Goal: Task Accomplishment & Management: Manage account settings

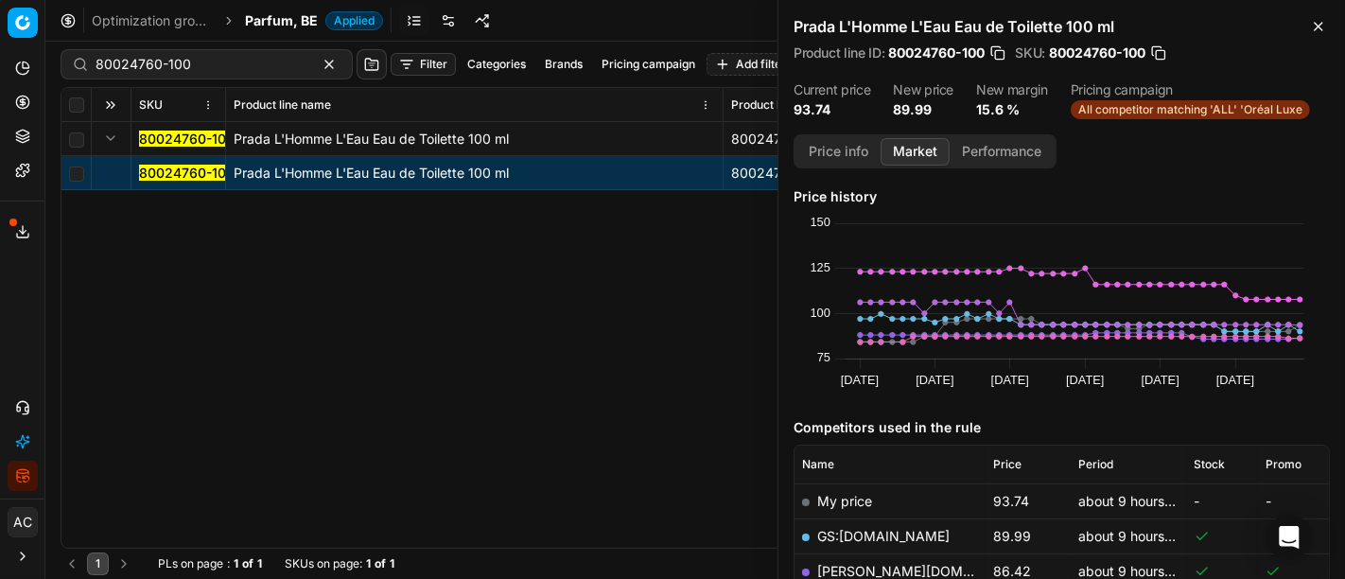
scroll to position [245, 0]
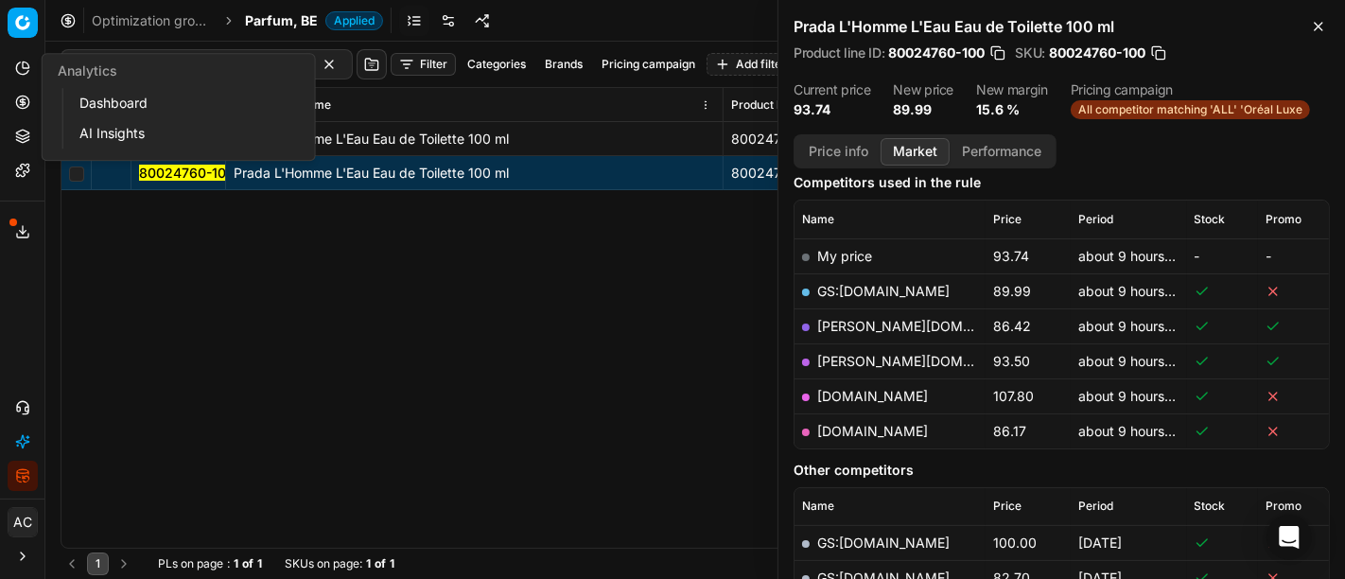
click at [15, 85] on ul "Analytics Pricing Product portfolio Templates" at bounding box center [22, 119] width 29 height 132
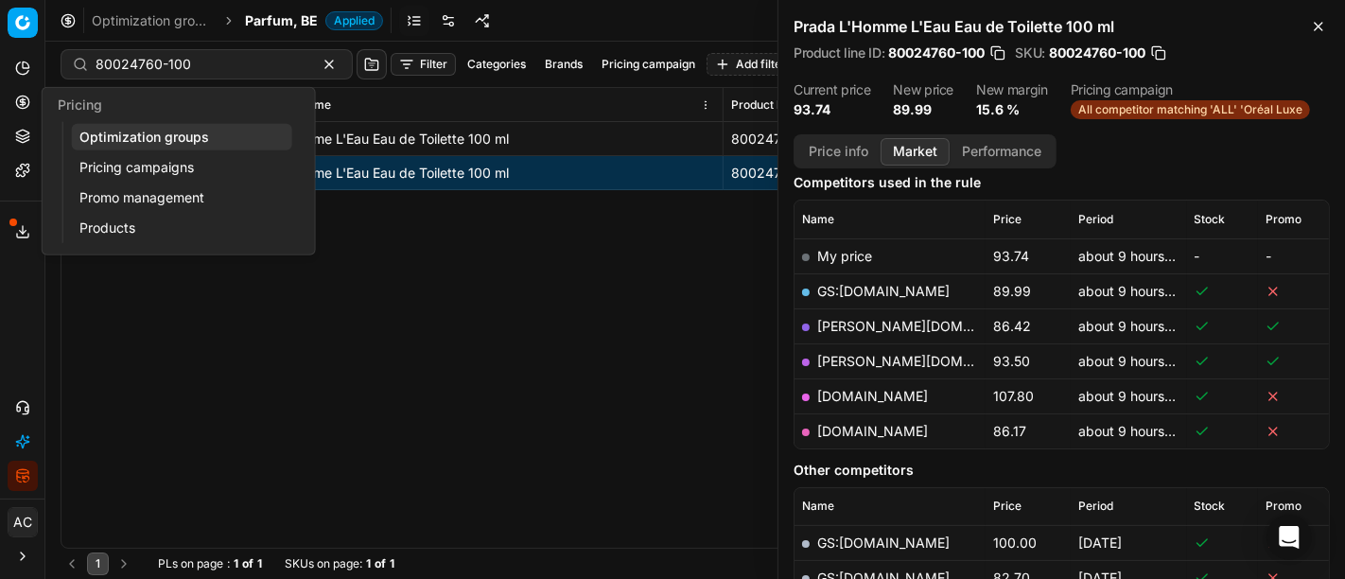
click at [16, 98] on circle at bounding box center [22, 101] width 12 height 12
click at [105, 138] on link "Optimization groups" at bounding box center [182, 137] width 220 height 26
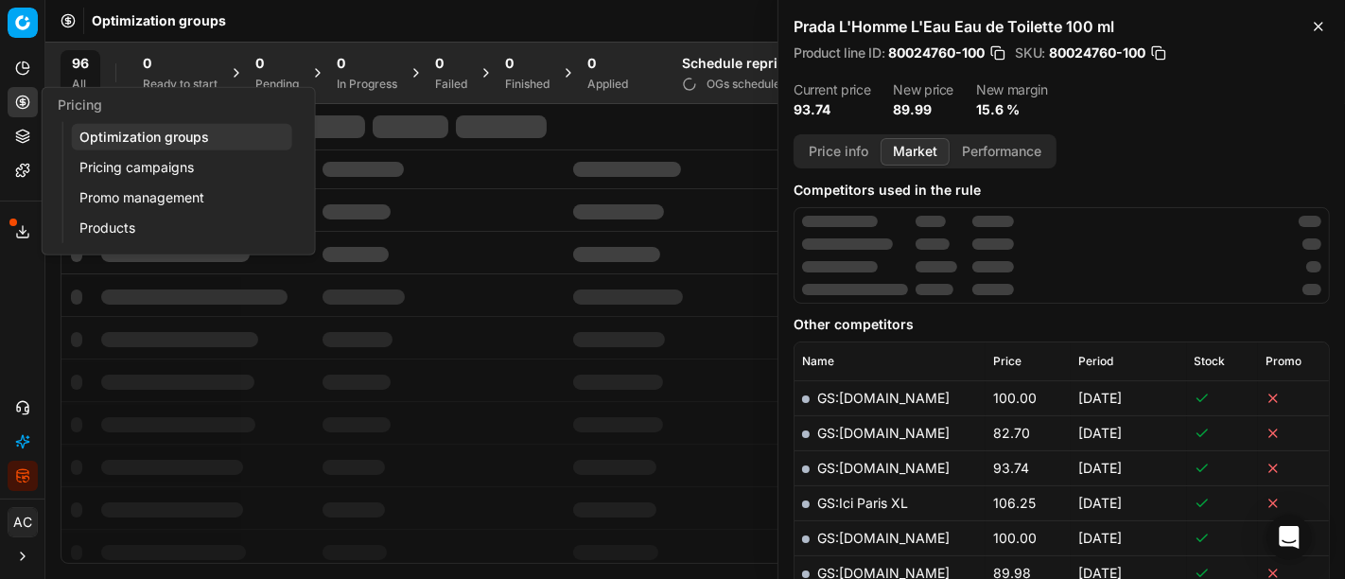
scroll to position [252, 0]
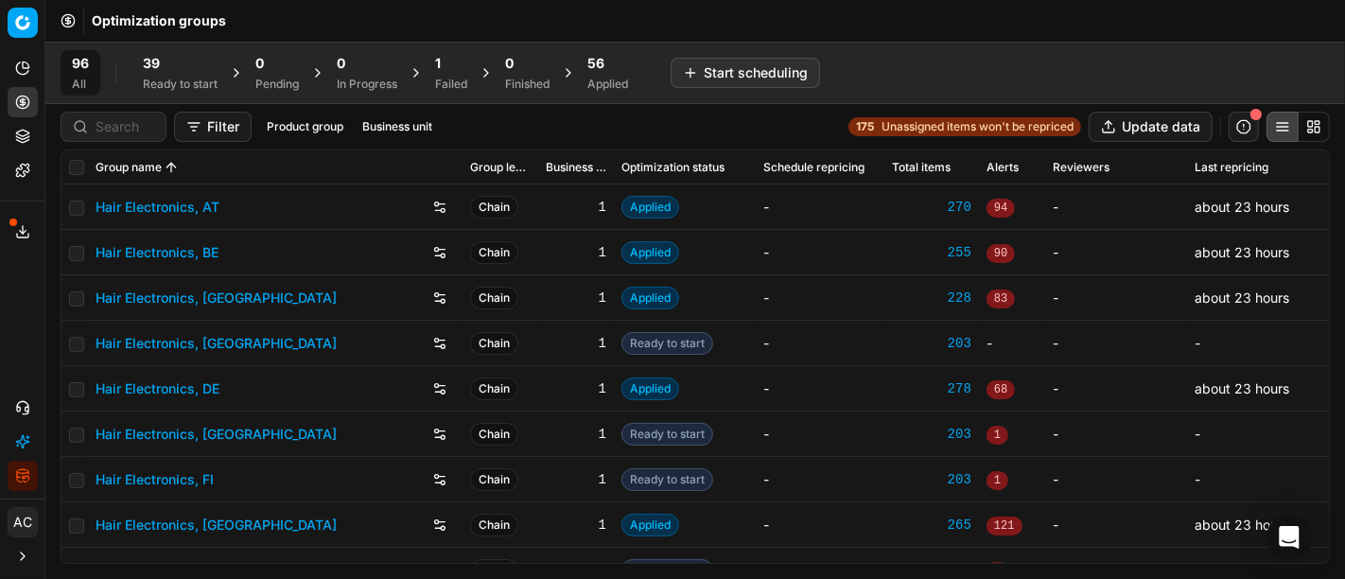
click at [616, 69] on div "56" at bounding box center [607, 63] width 41 height 19
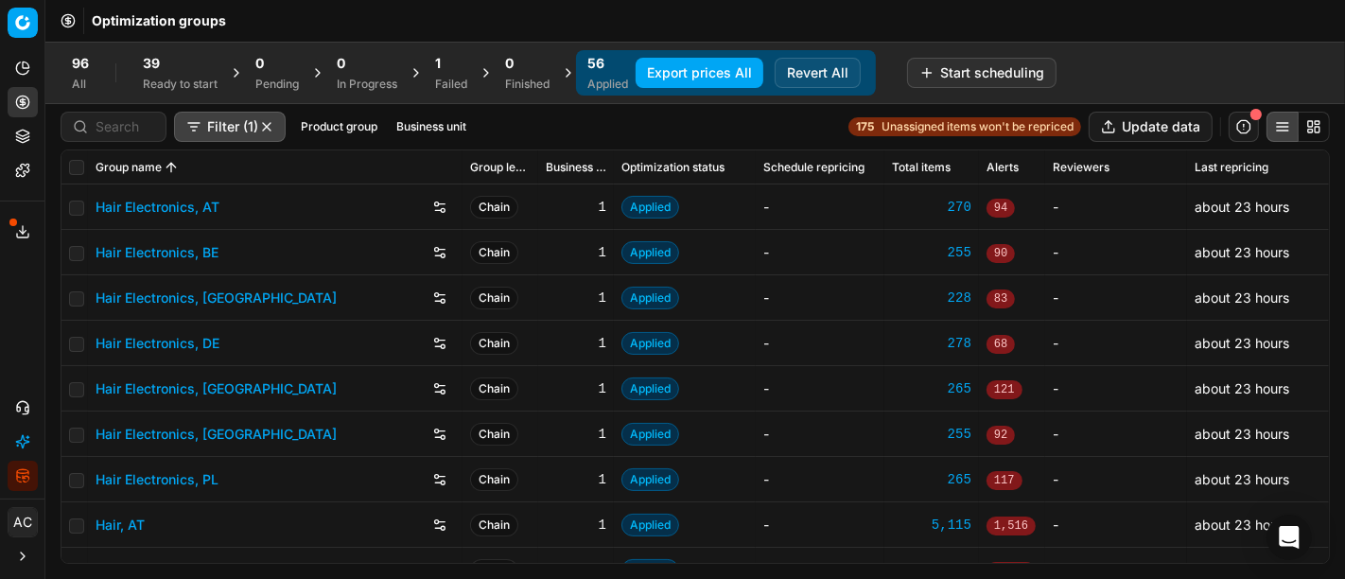
click at [402, 118] on button "Business unit" at bounding box center [431, 126] width 85 height 23
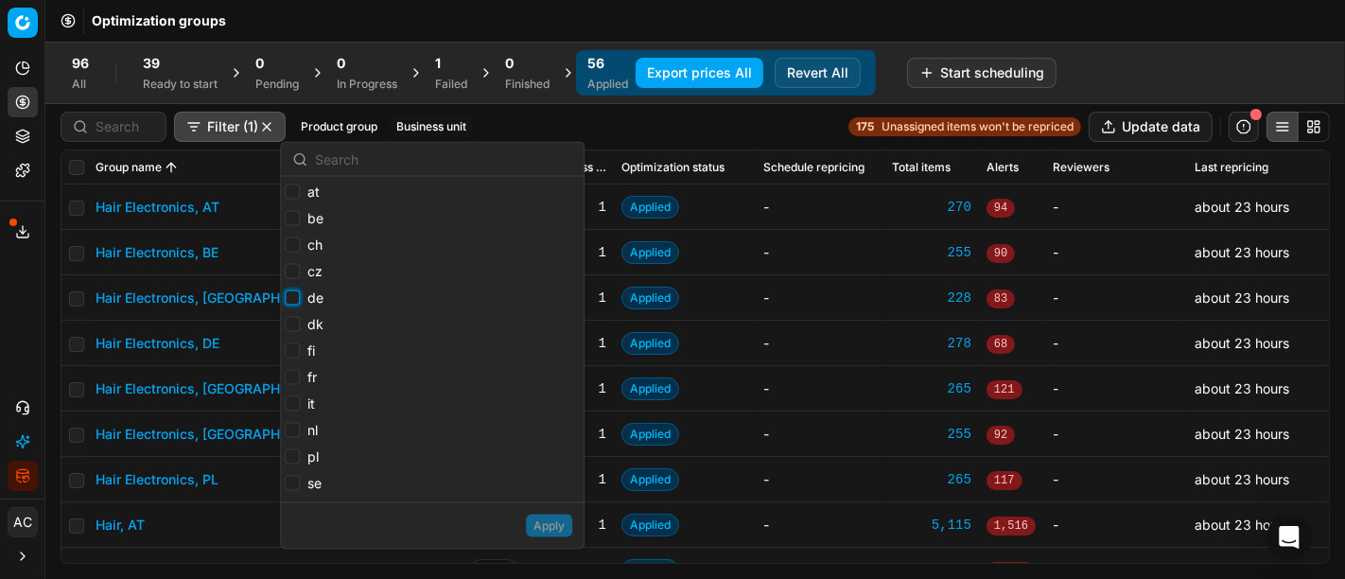
click at [291, 298] on input "de" at bounding box center [292, 297] width 15 height 15
checkbox input "true"
click at [547, 531] on button "Apply" at bounding box center [549, 525] width 46 height 23
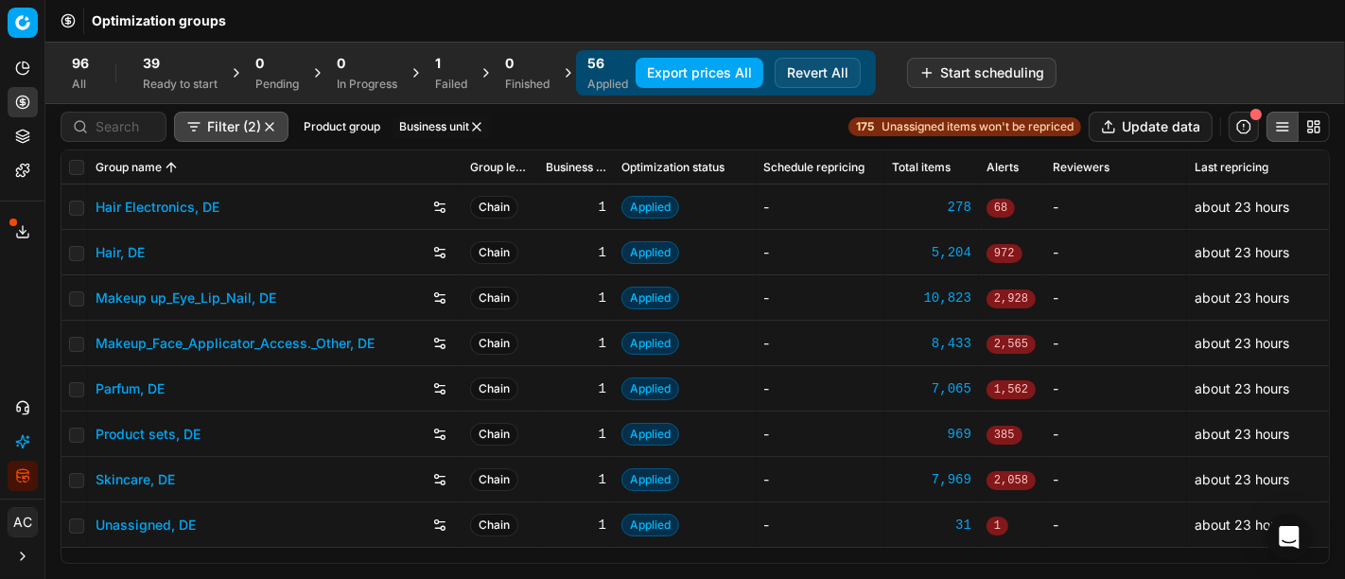
click at [69, 159] on span at bounding box center [76, 167] width 15 height 16
click at [76, 163] on input "checkbox" at bounding box center [76, 167] width 15 height 15
checkbox input "true"
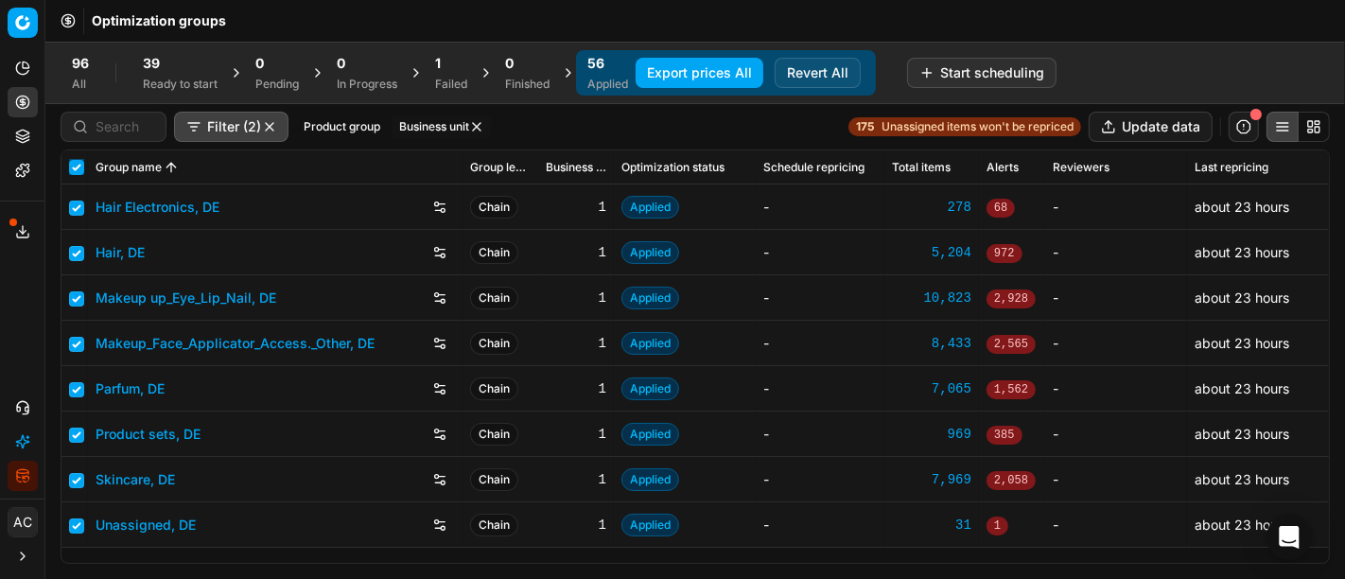
checkbox input "true"
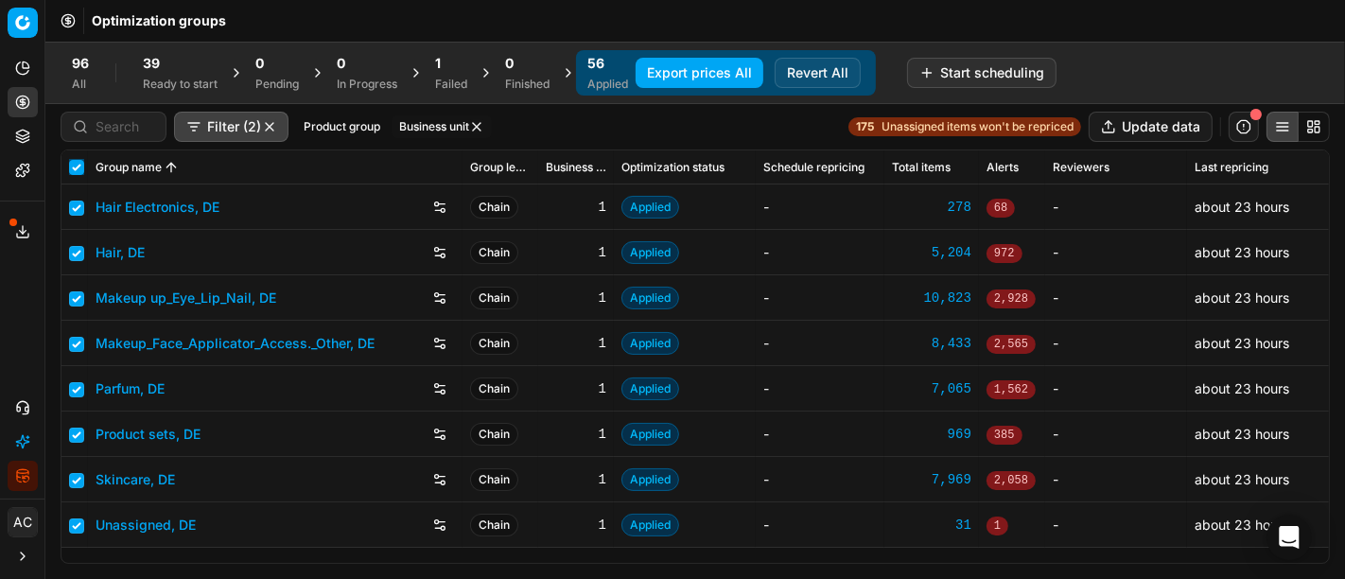
checkbox input "true"
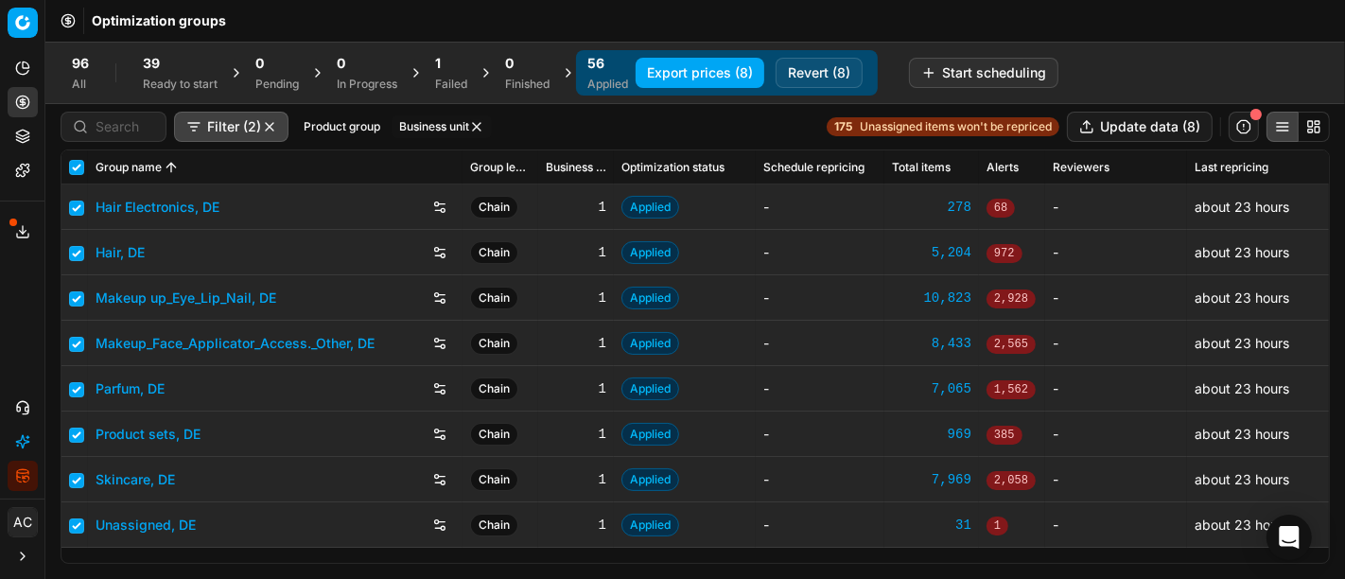
click at [817, 72] on button "Revert (8)" at bounding box center [818, 73] width 87 height 30
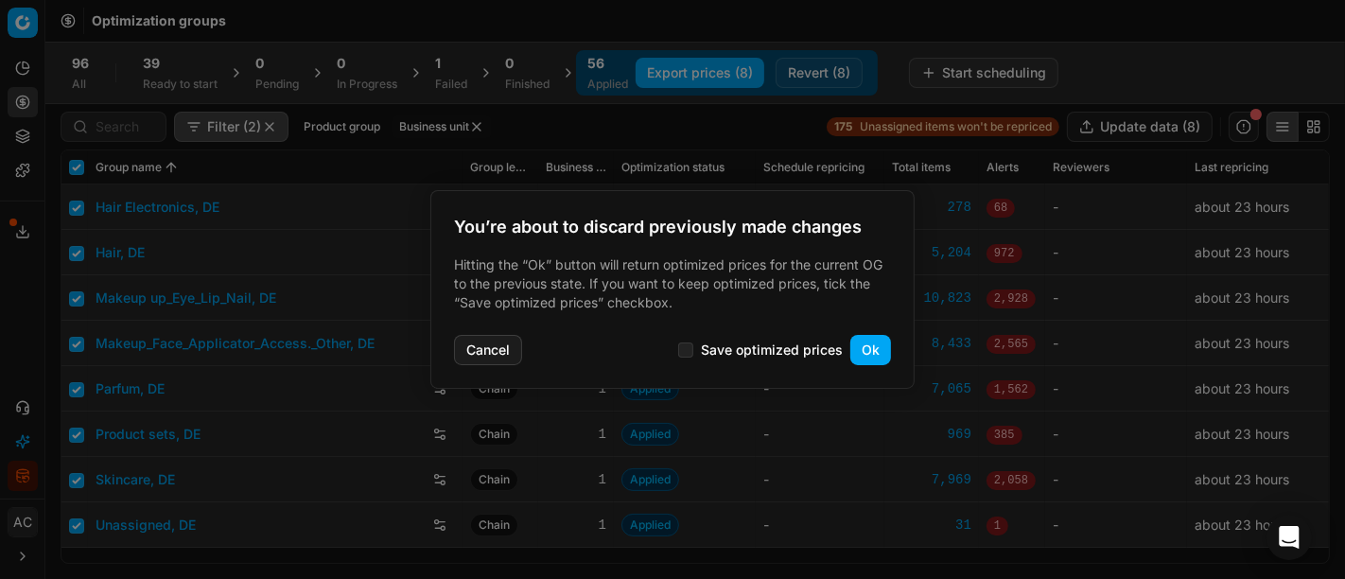
click at [868, 350] on button "Ok" at bounding box center [870, 350] width 41 height 30
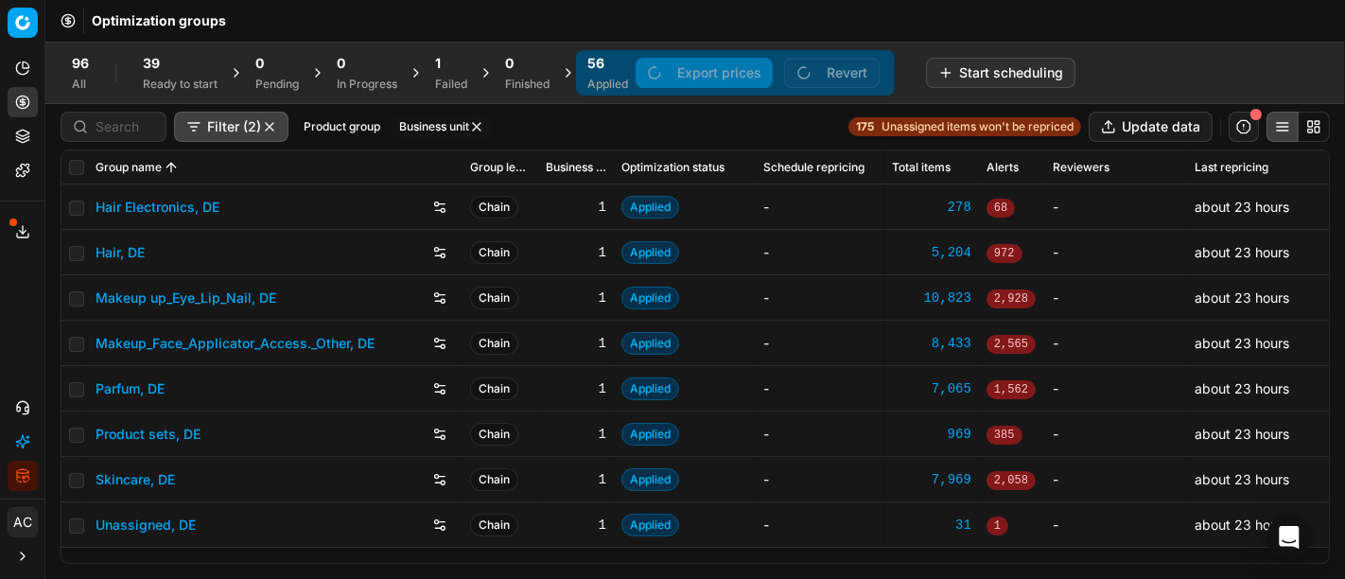
checkbox input "false"
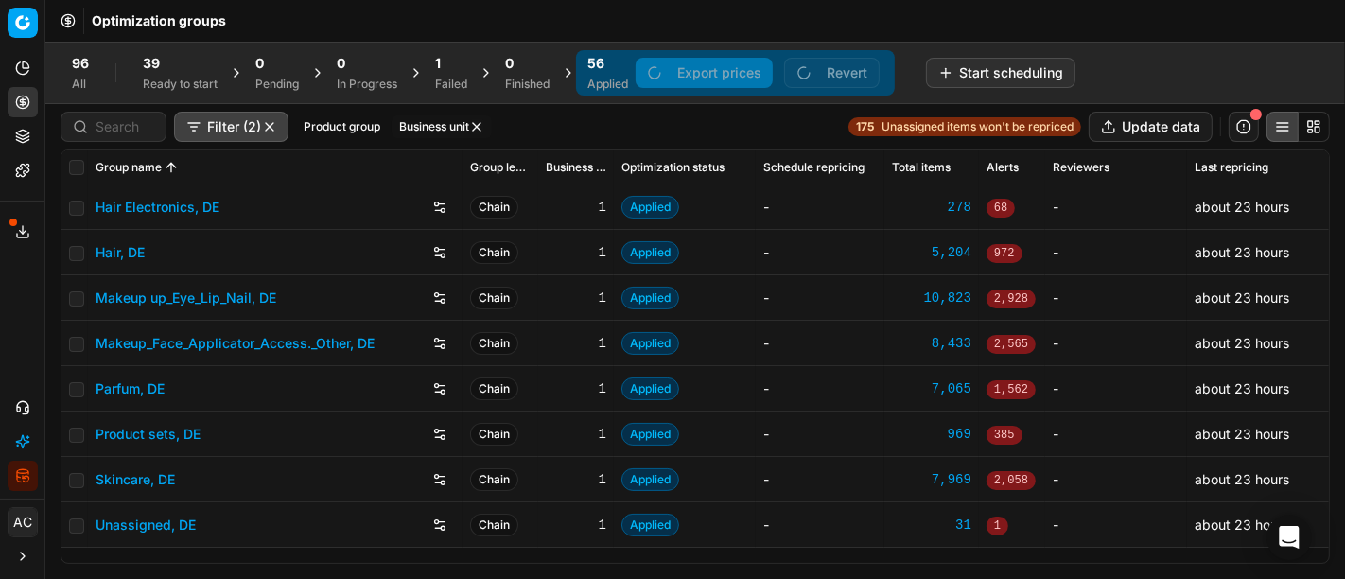
checkbox input "false"
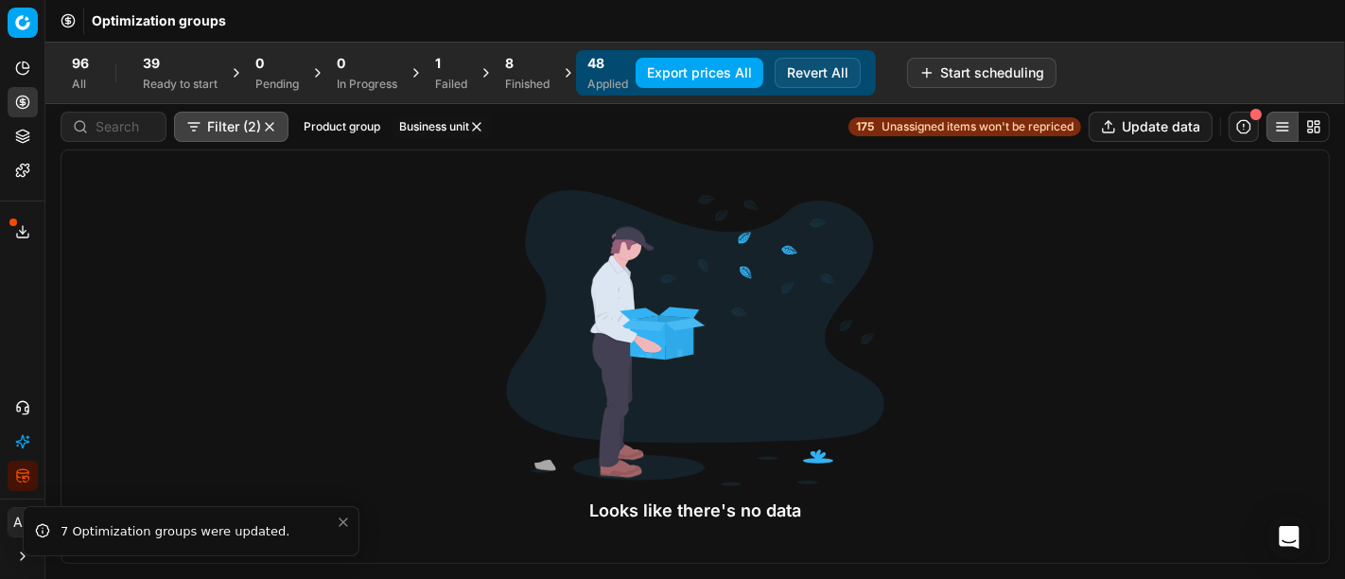
click at [514, 77] on div "Finished" at bounding box center [527, 84] width 44 height 15
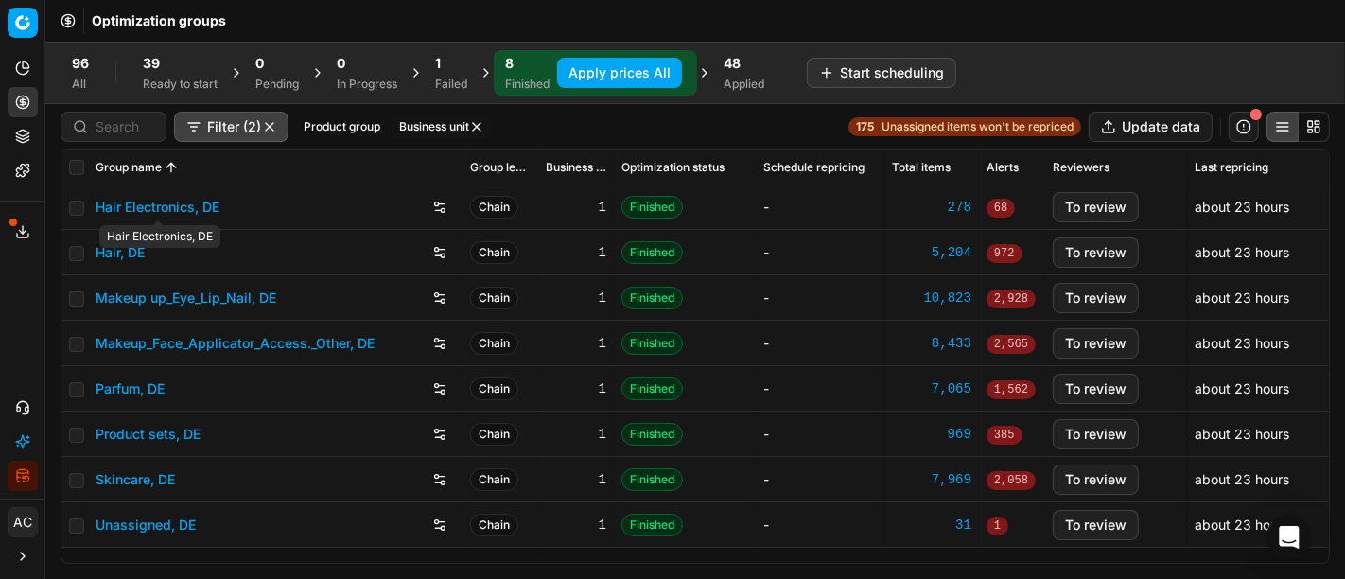
click at [202, 203] on link "Hair Electronics, DE" at bounding box center [157, 207] width 124 height 19
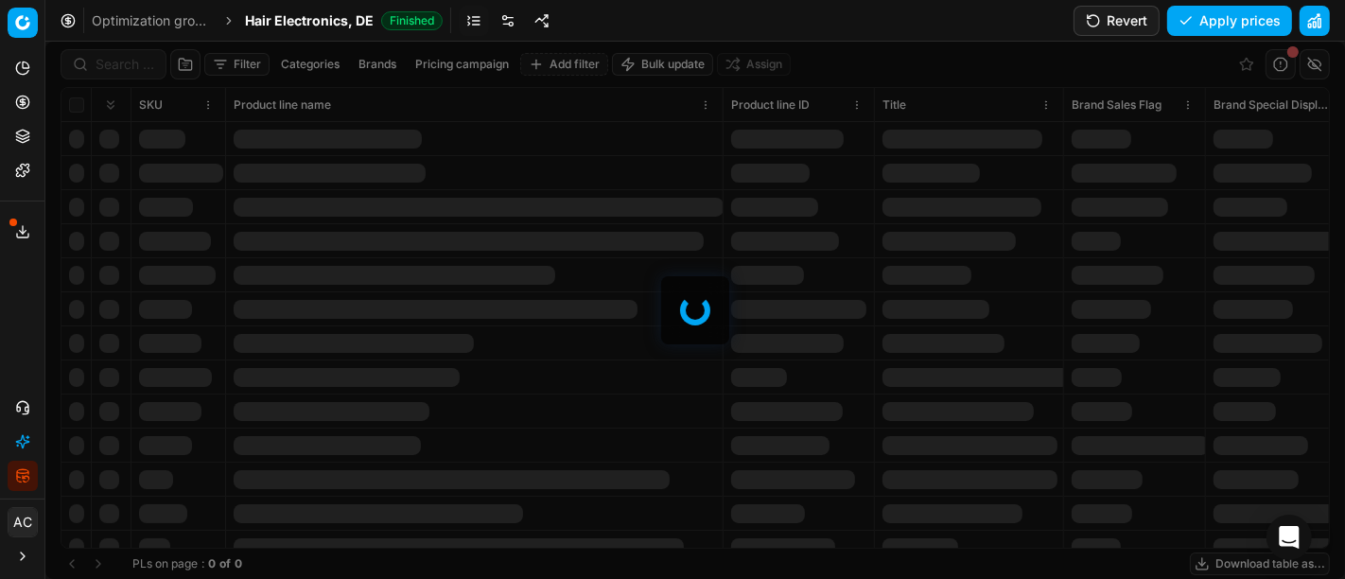
click at [511, 16] on link at bounding box center [508, 21] width 30 height 30
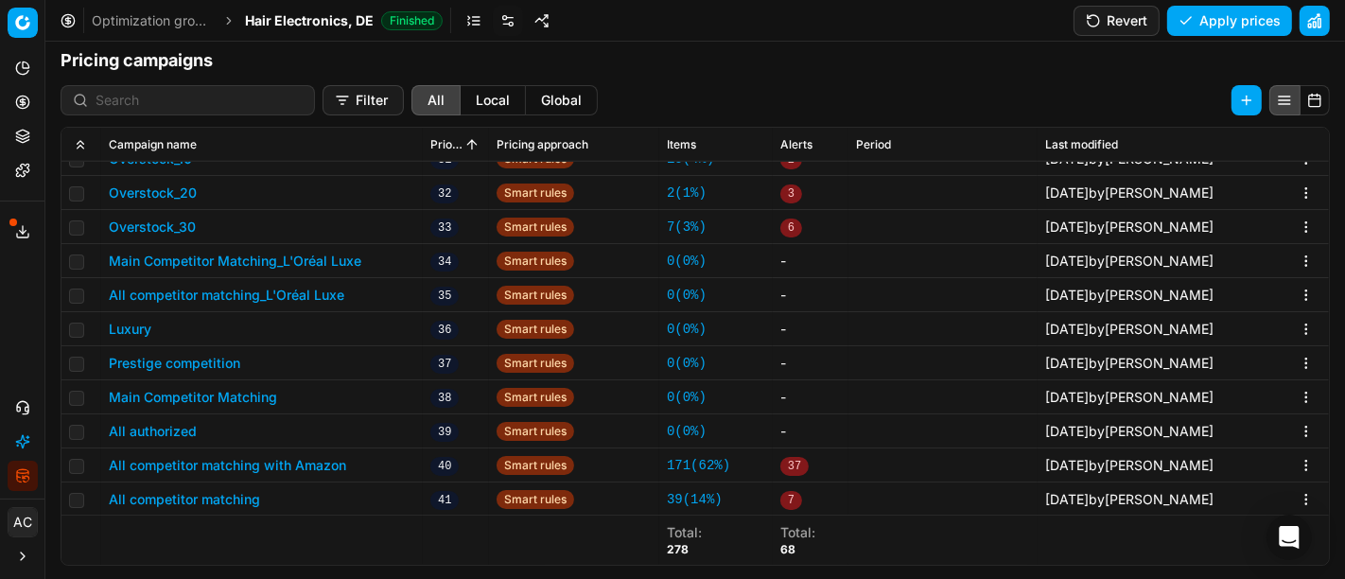
scroll to position [851, 0]
click at [241, 291] on button "All competitor matching_L'Oréal Luxe" at bounding box center [226, 295] width 235 height 19
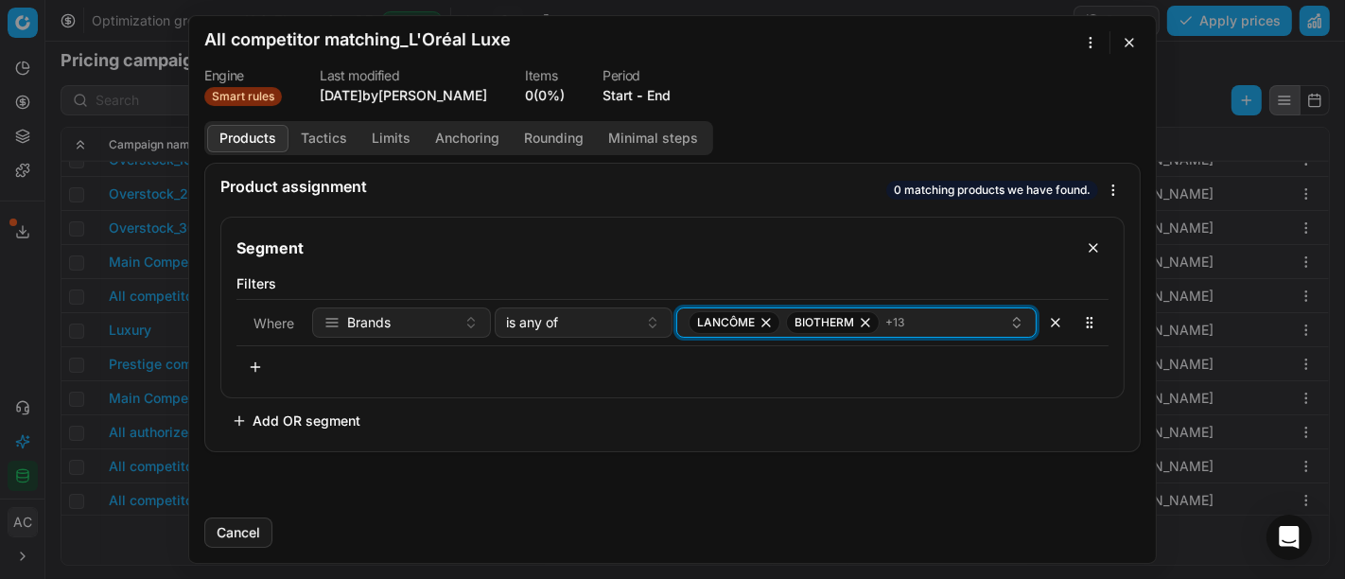
click at [768, 320] on icon "button" at bounding box center [765, 322] width 15 height 15
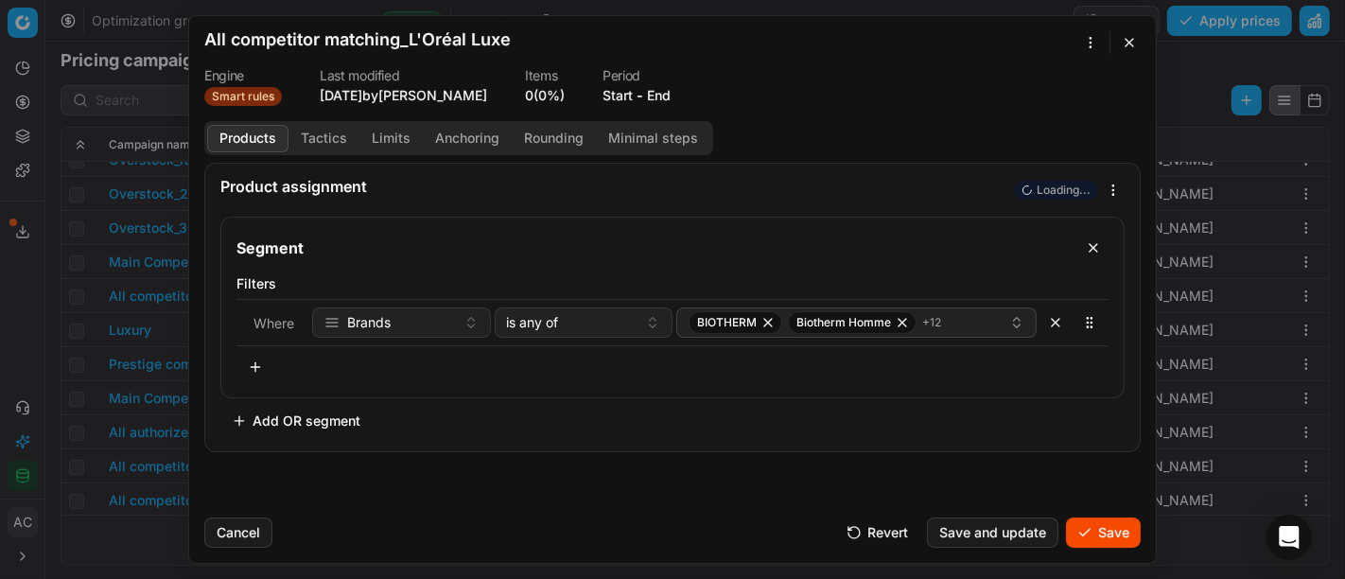
click at [1107, 526] on button "Save" at bounding box center [1103, 532] width 75 height 30
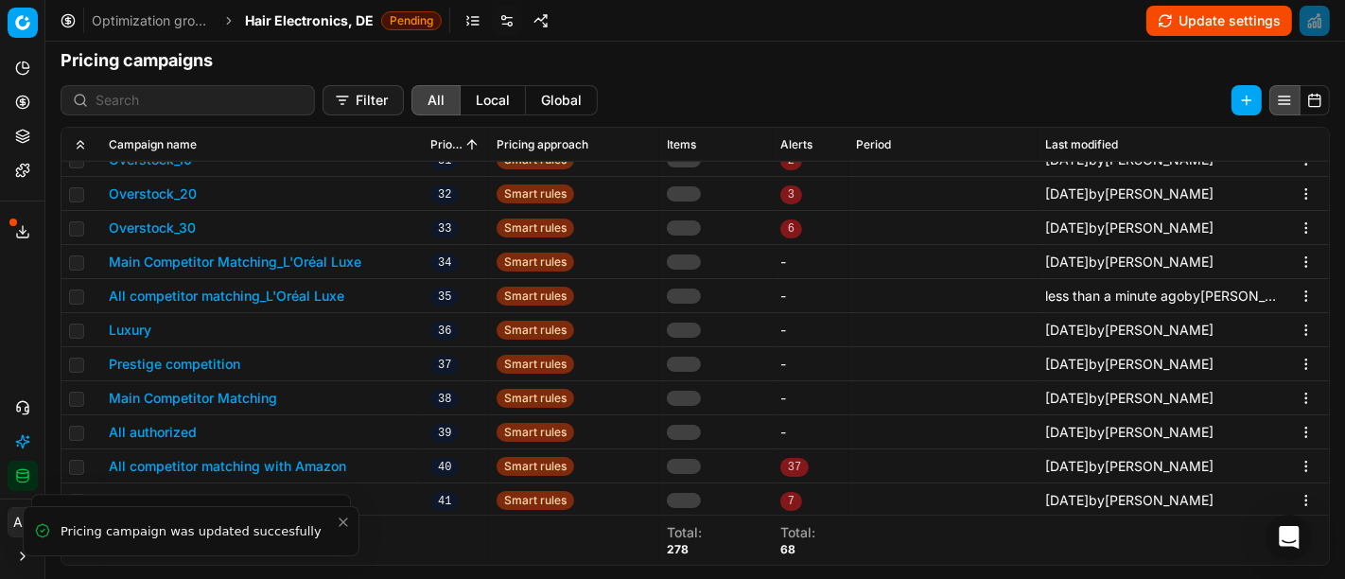
click at [289, 22] on span "Hair Electronics, DE" at bounding box center [309, 20] width 129 height 19
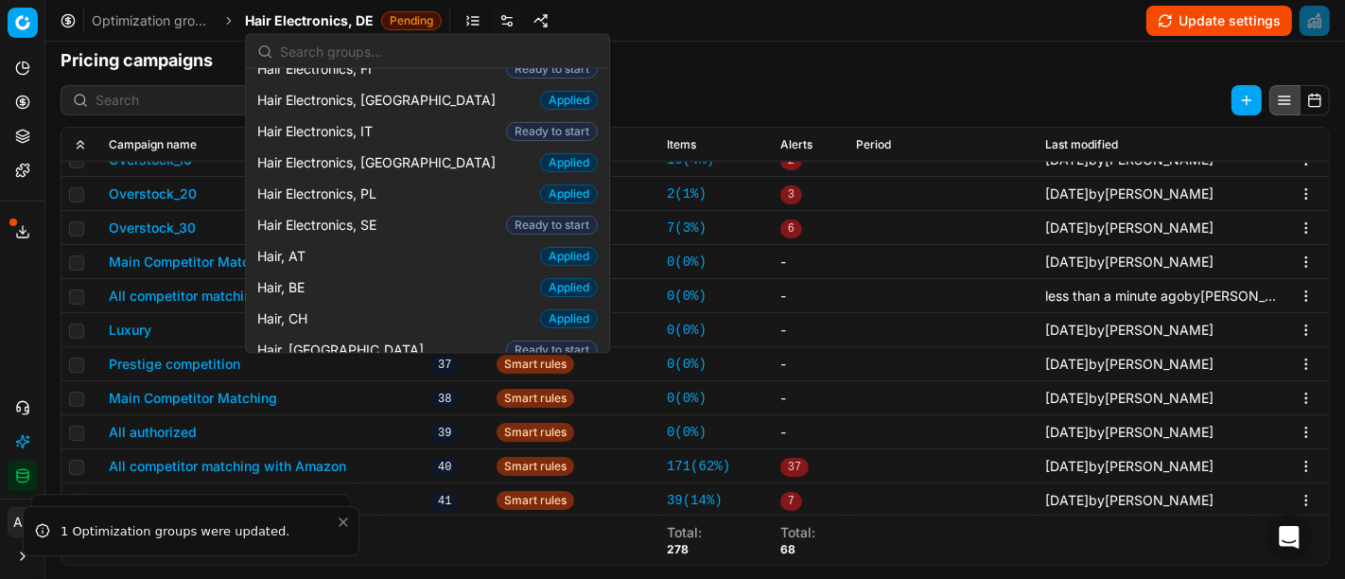
scroll to position [243, 0]
drag, startPoint x: 332, startPoint y: 321, endPoint x: 304, endPoint y: 340, distance: 33.3
click at [304, 371] on span "Hair, DE" at bounding box center [285, 380] width 56 height 19
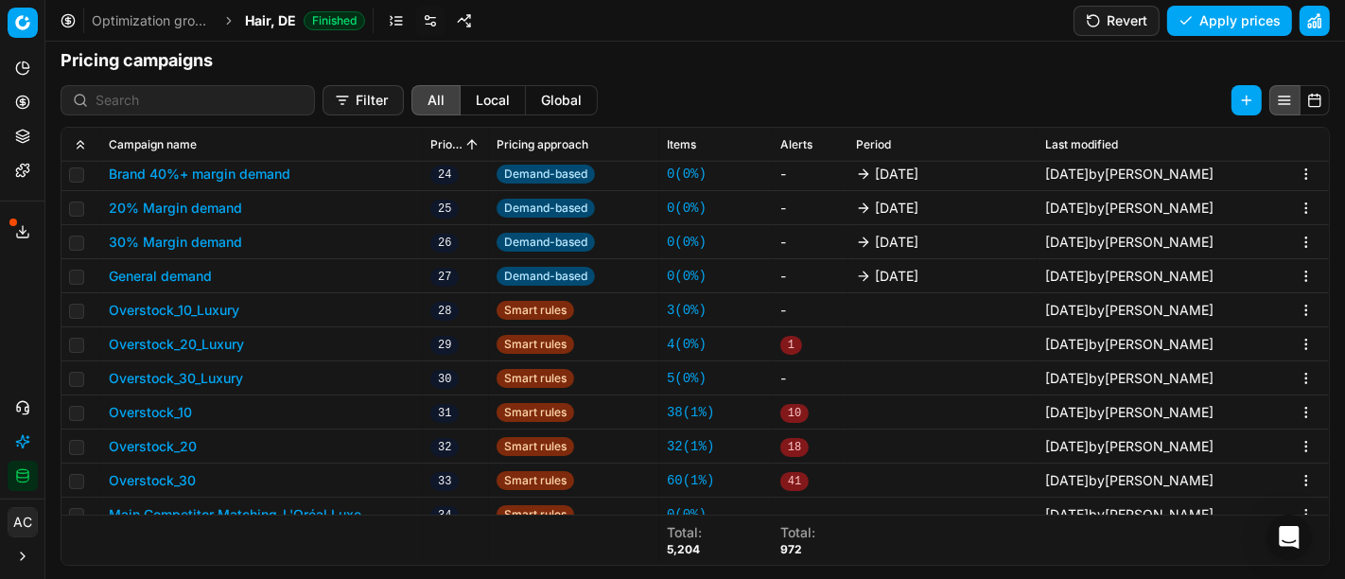
scroll to position [1158, 0]
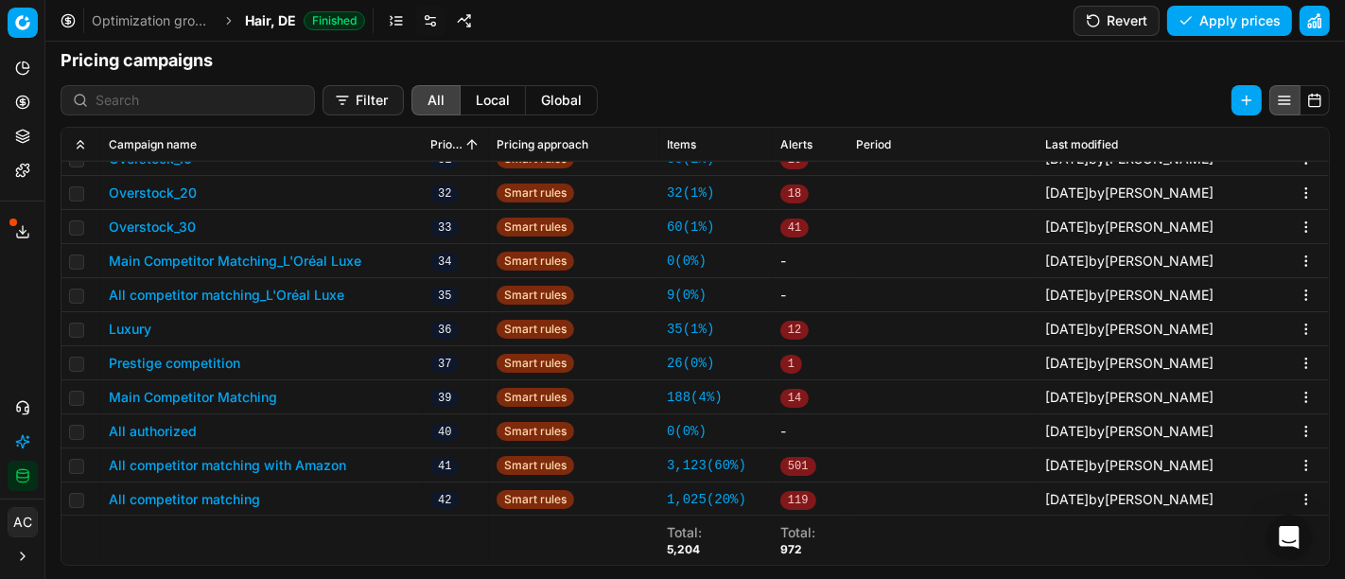
click at [286, 293] on button "All competitor matching_L'Oréal Luxe" at bounding box center [226, 295] width 235 height 19
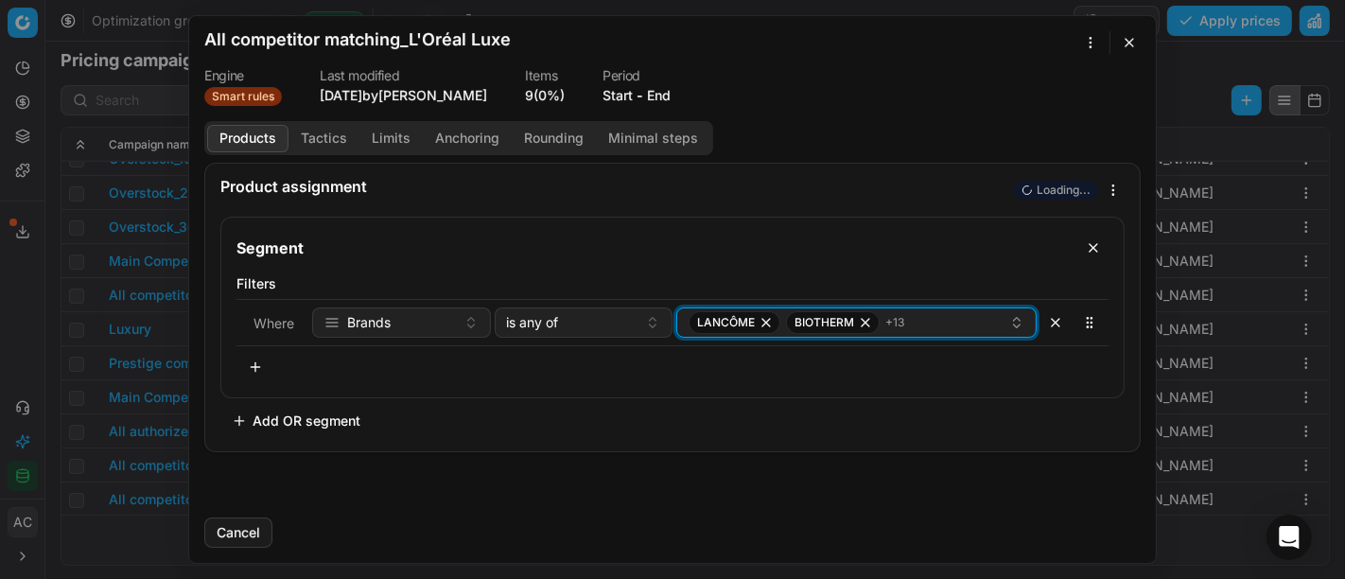
click at [770, 319] on icon "button" at bounding box center [765, 322] width 15 height 15
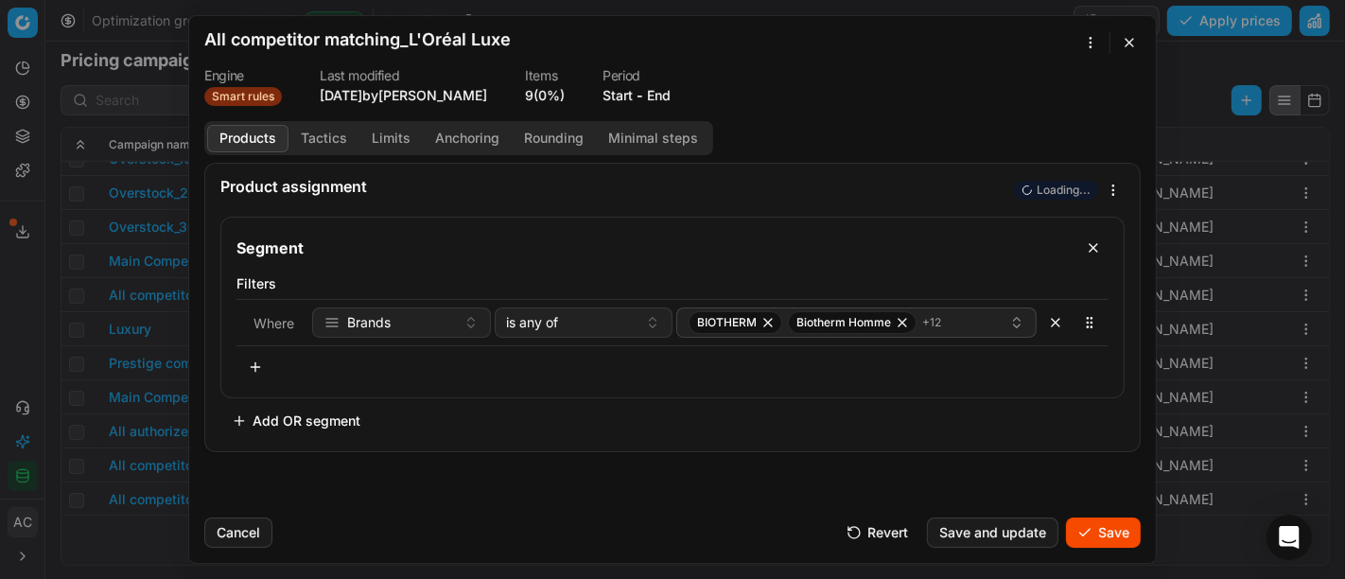
click at [1098, 531] on button "Save" at bounding box center [1103, 532] width 75 height 30
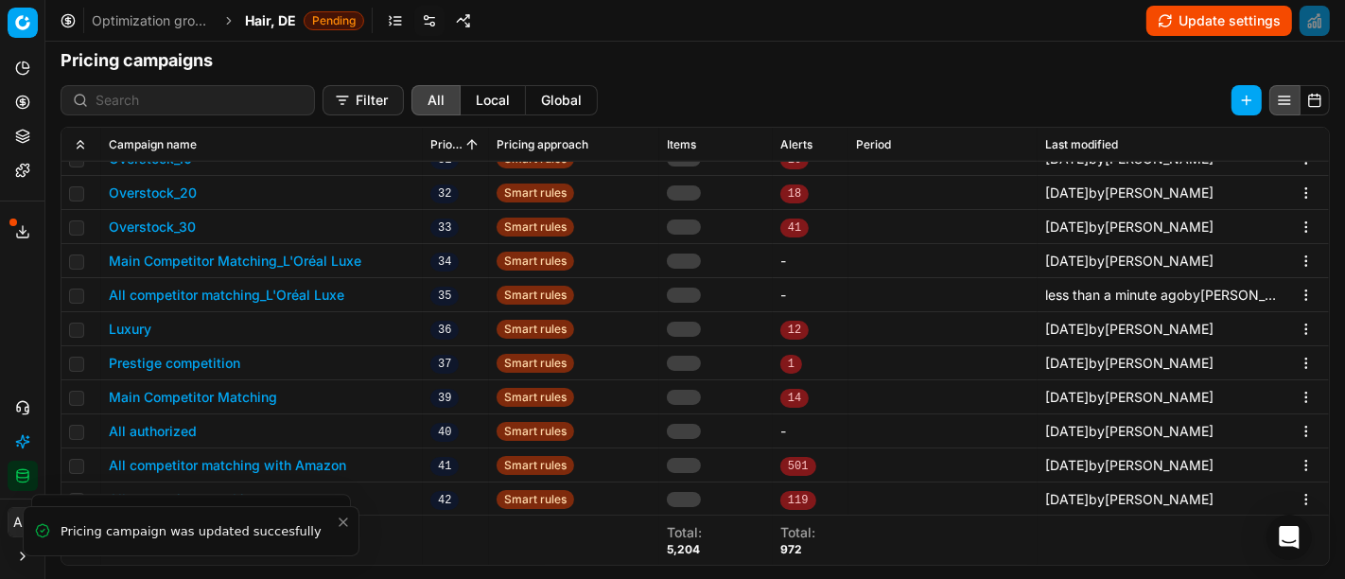
click at [284, 14] on span "Hair, DE" at bounding box center [270, 20] width 51 height 19
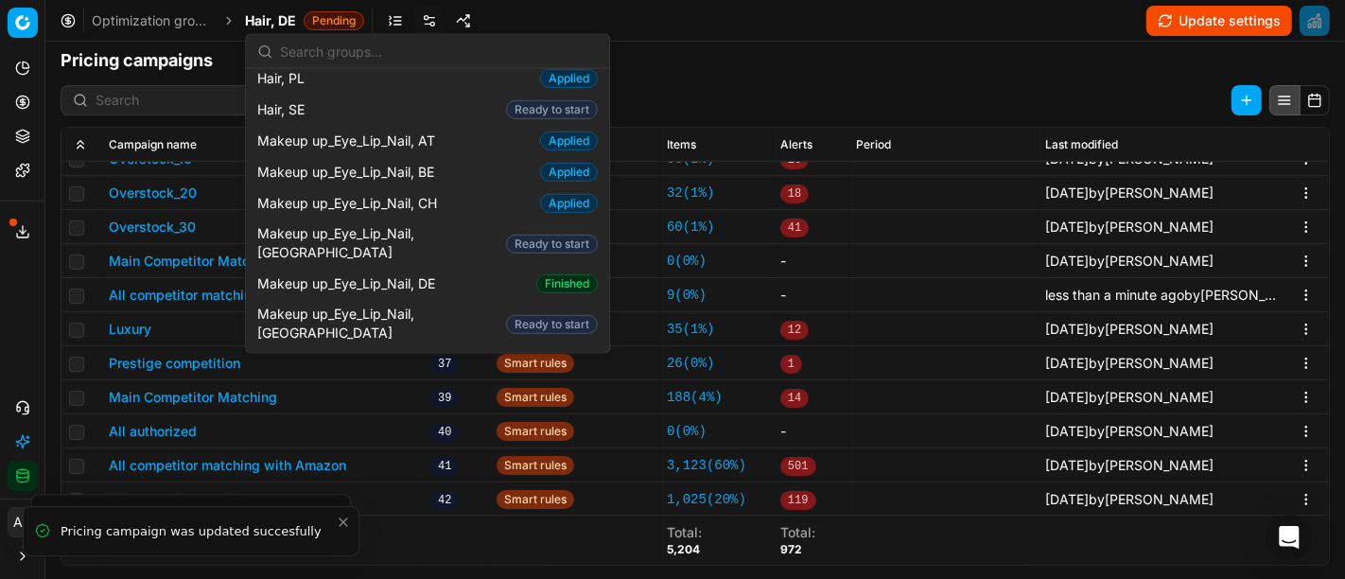
scroll to position [735, 0]
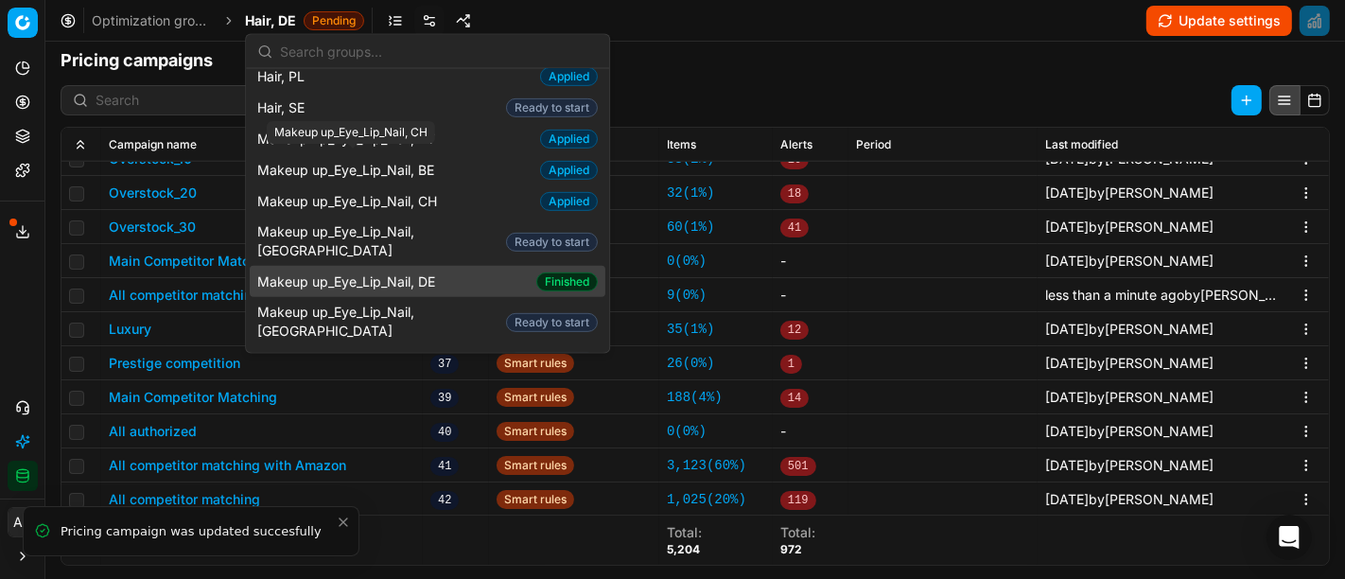
click at [350, 271] on span "Makeup up_Eye_Lip_Nail, DE" at bounding box center [349, 280] width 185 height 19
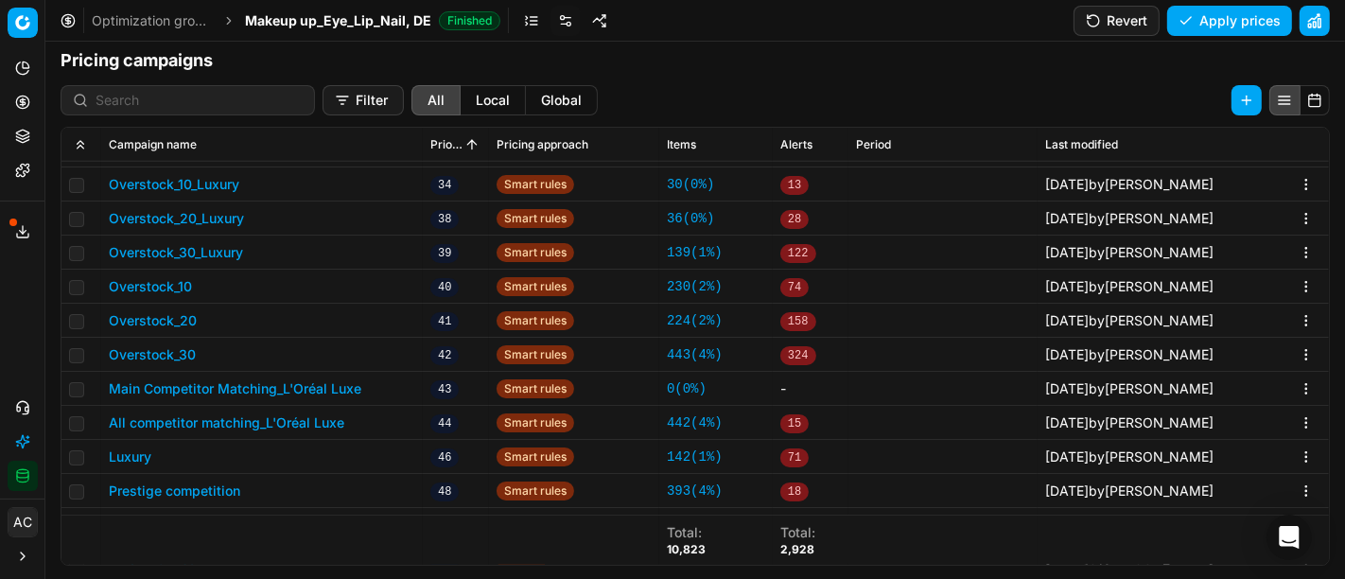
scroll to position [896, 0]
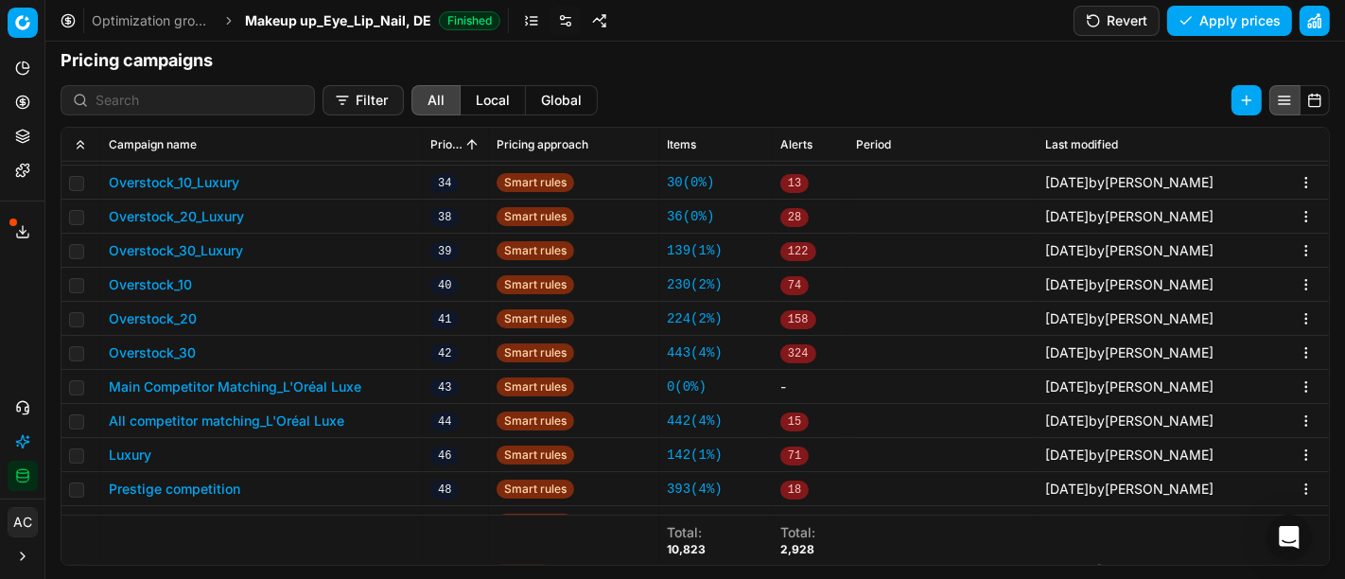
click at [270, 412] on button "All competitor matching_L'Oréal Luxe" at bounding box center [226, 420] width 235 height 19
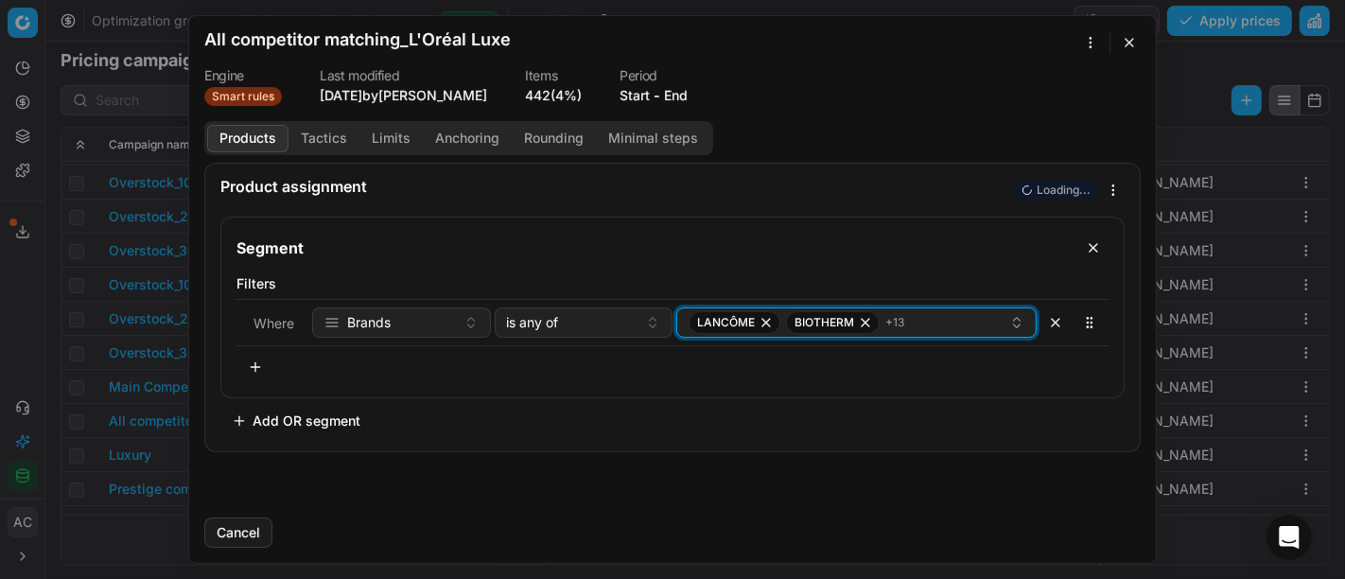
click at [764, 320] on icon "button" at bounding box center [765, 322] width 15 height 15
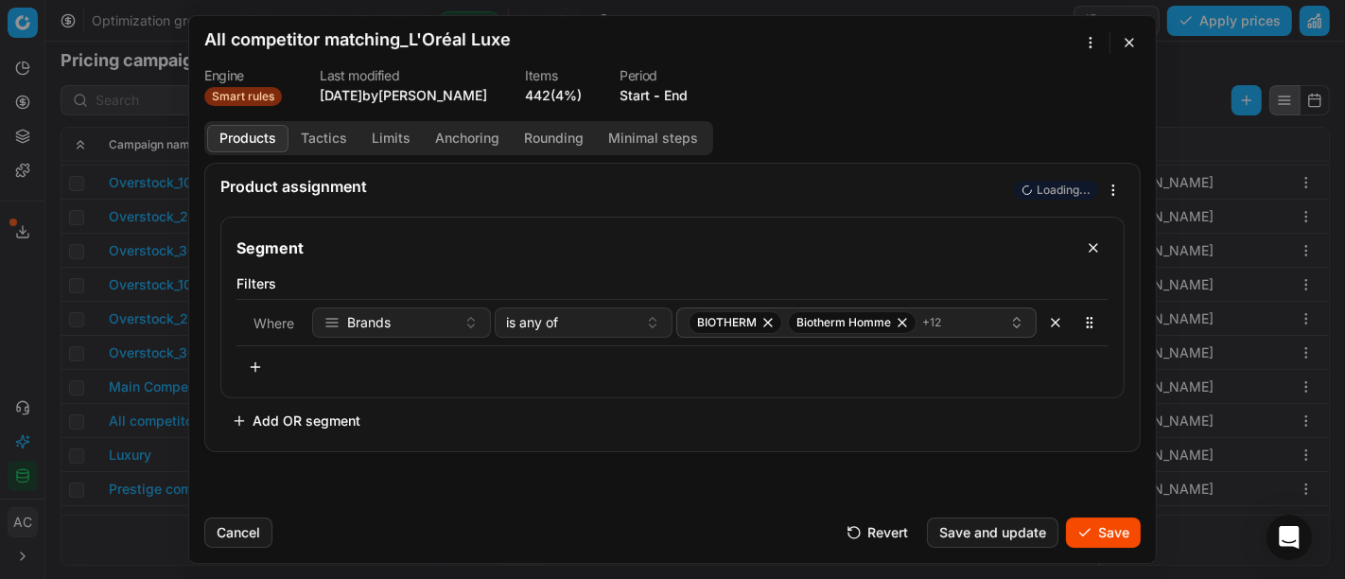
click at [1091, 530] on button "Save" at bounding box center [1103, 532] width 75 height 30
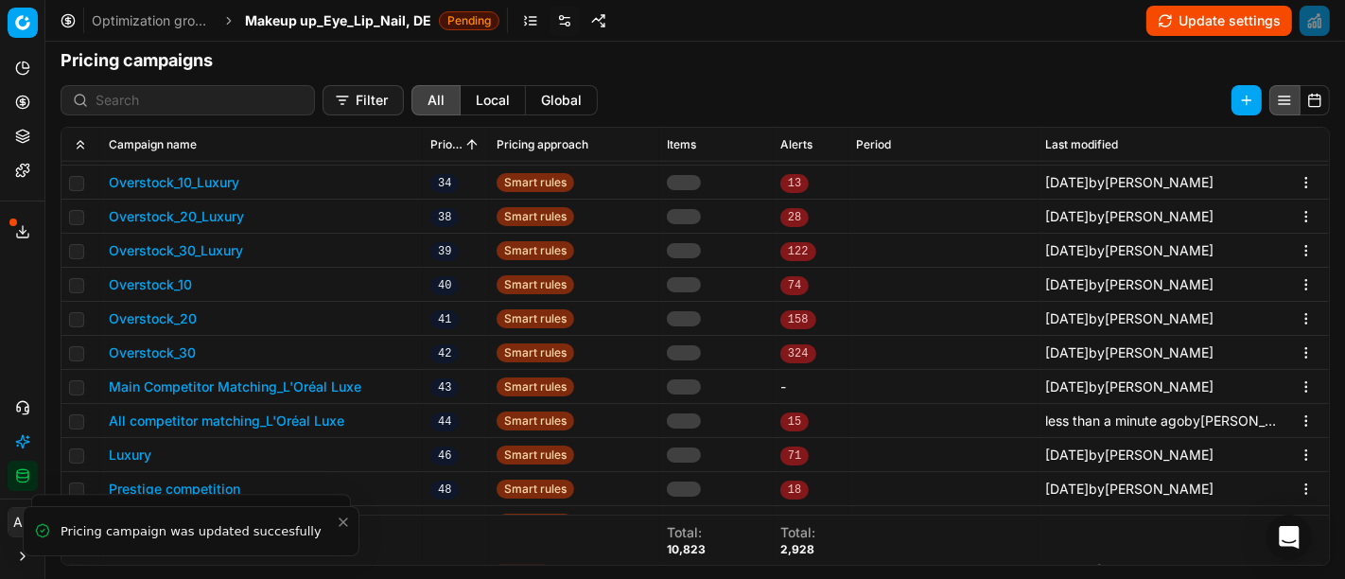
click at [363, 20] on span "Makeup up_Eye_Lip_Nail, DE" at bounding box center [338, 20] width 186 height 19
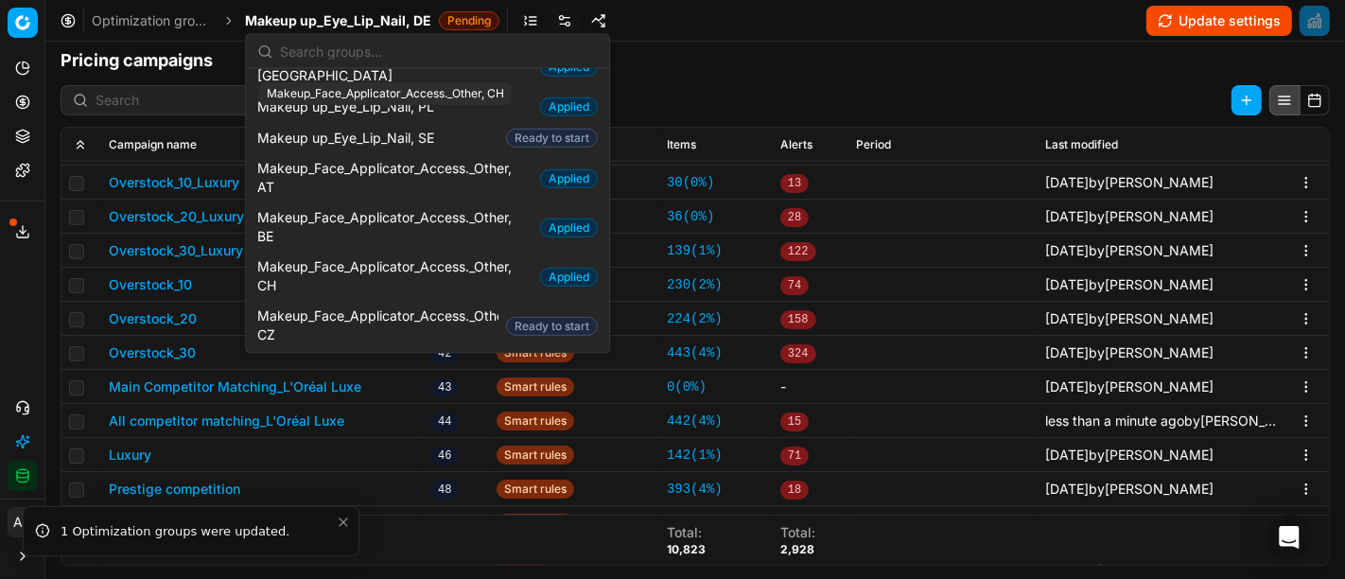
scroll to position [1184, 0]
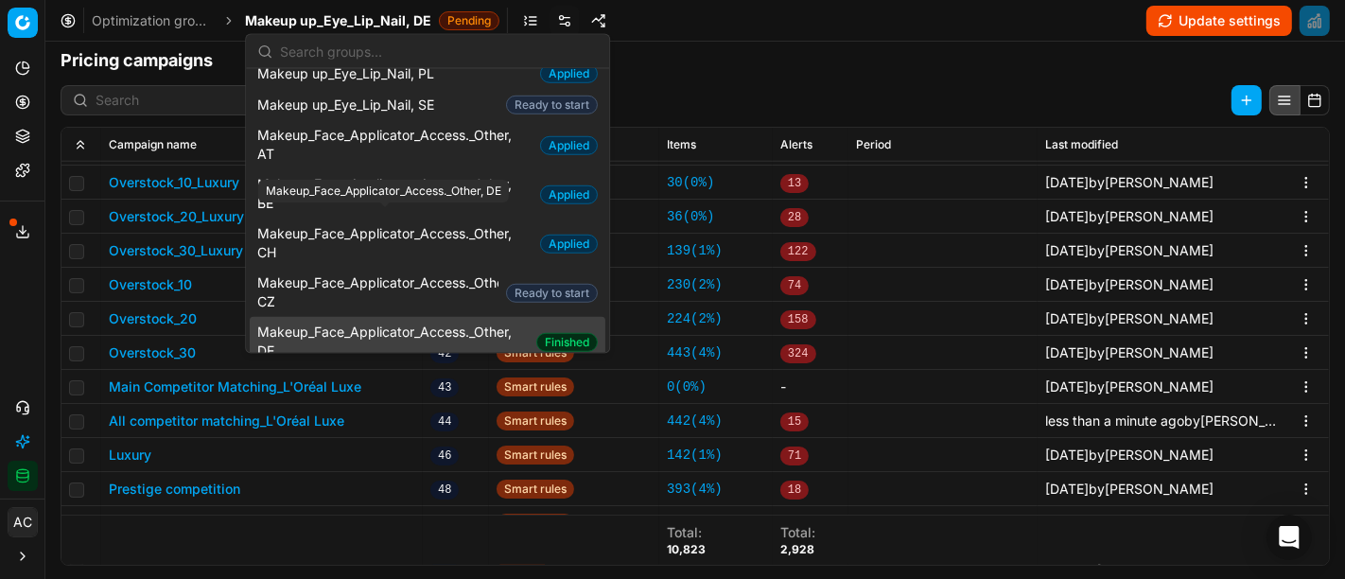
click at [374, 322] on span "Makeup_Face_Applicator_Access._Other, DE" at bounding box center [392, 341] width 271 height 38
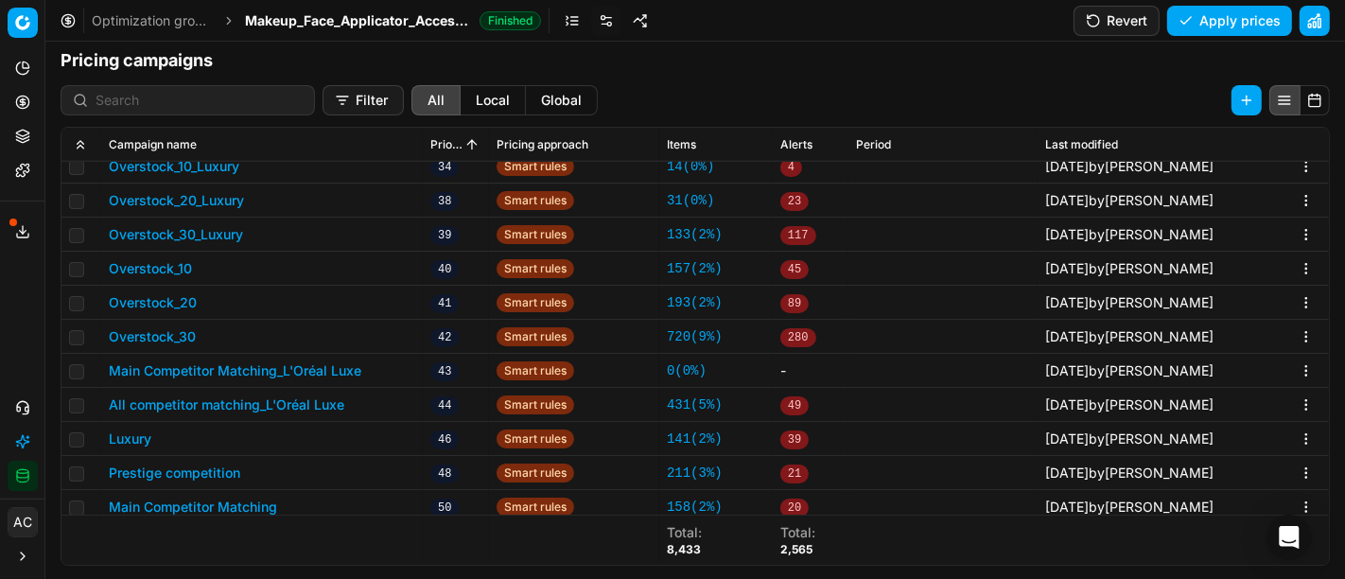
scroll to position [1019, 0]
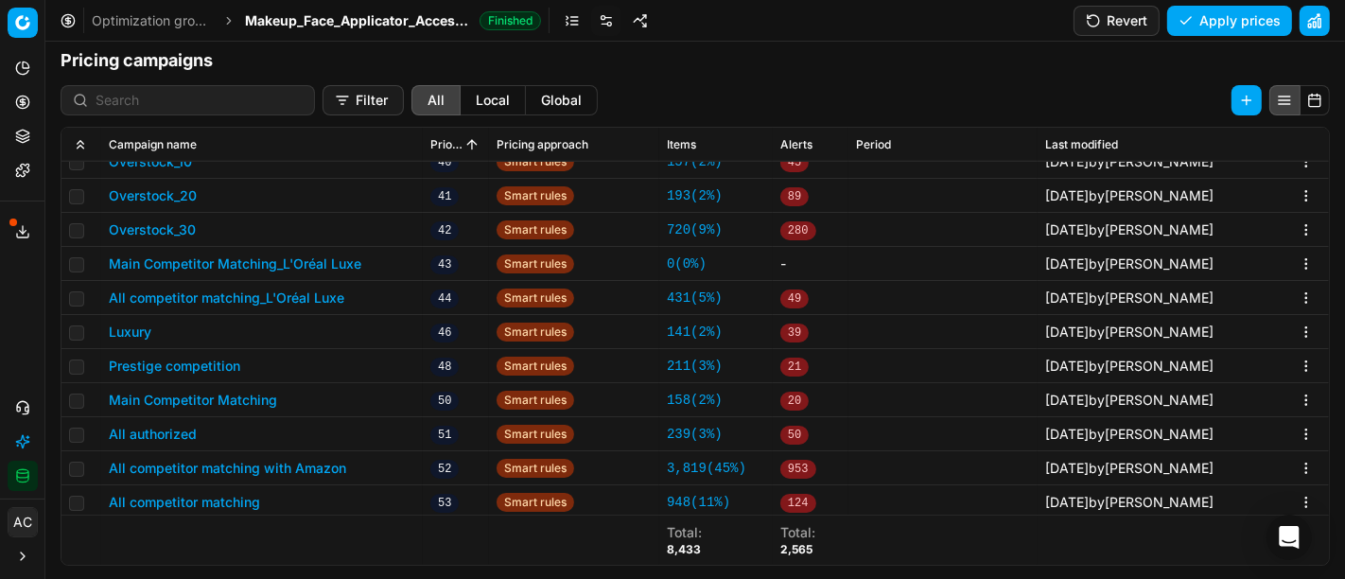
click at [270, 288] on button "All competitor matching_L'Oréal Luxe" at bounding box center [226, 297] width 235 height 19
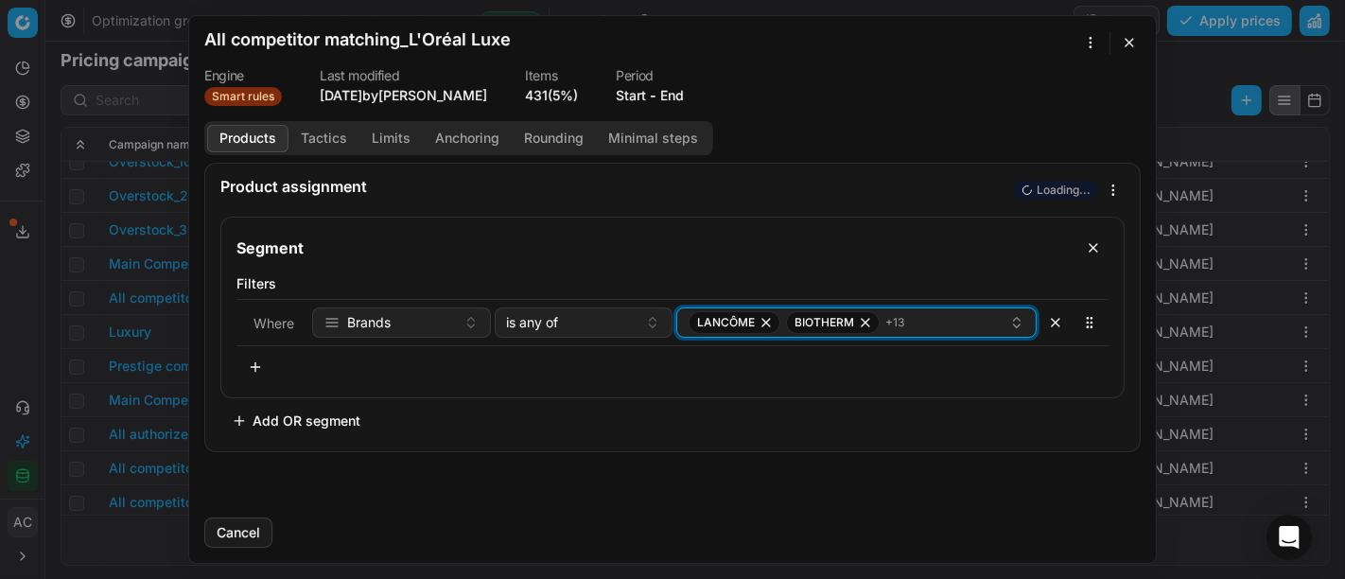
click at [767, 327] on icon "button" at bounding box center [765, 322] width 15 height 15
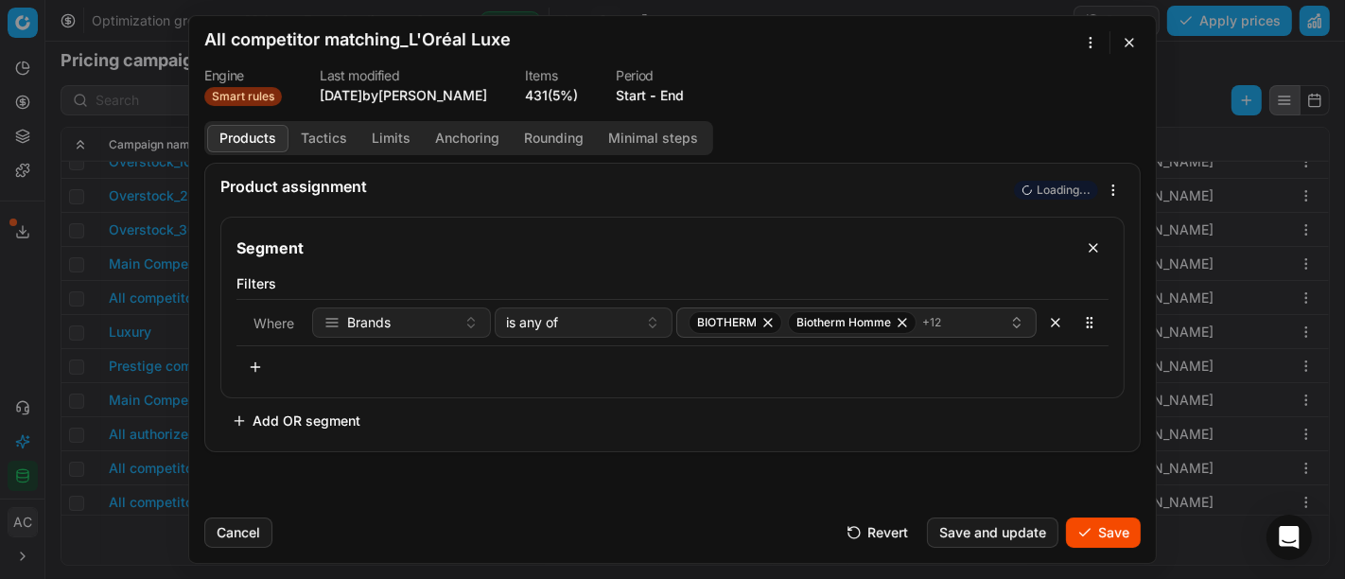
click at [1102, 534] on button "Save" at bounding box center [1103, 532] width 75 height 30
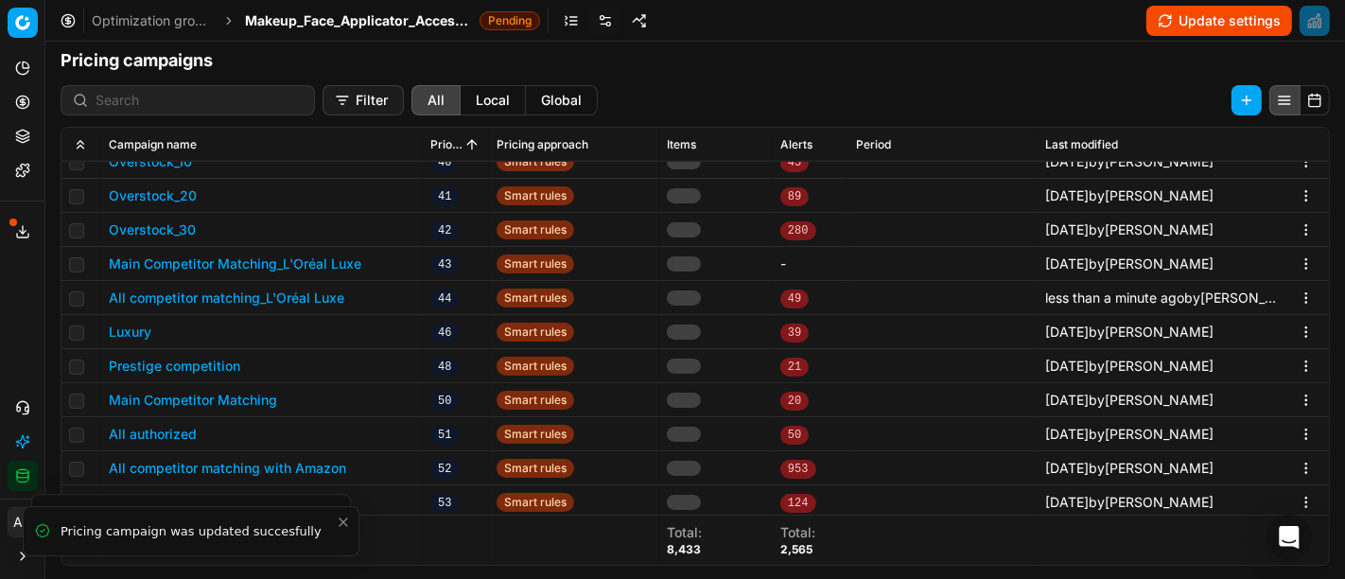
click at [359, 27] on span "Makeup_Face_Applicator_Access._Other, DE" at bounding box center [358, 20] width 227 height 19
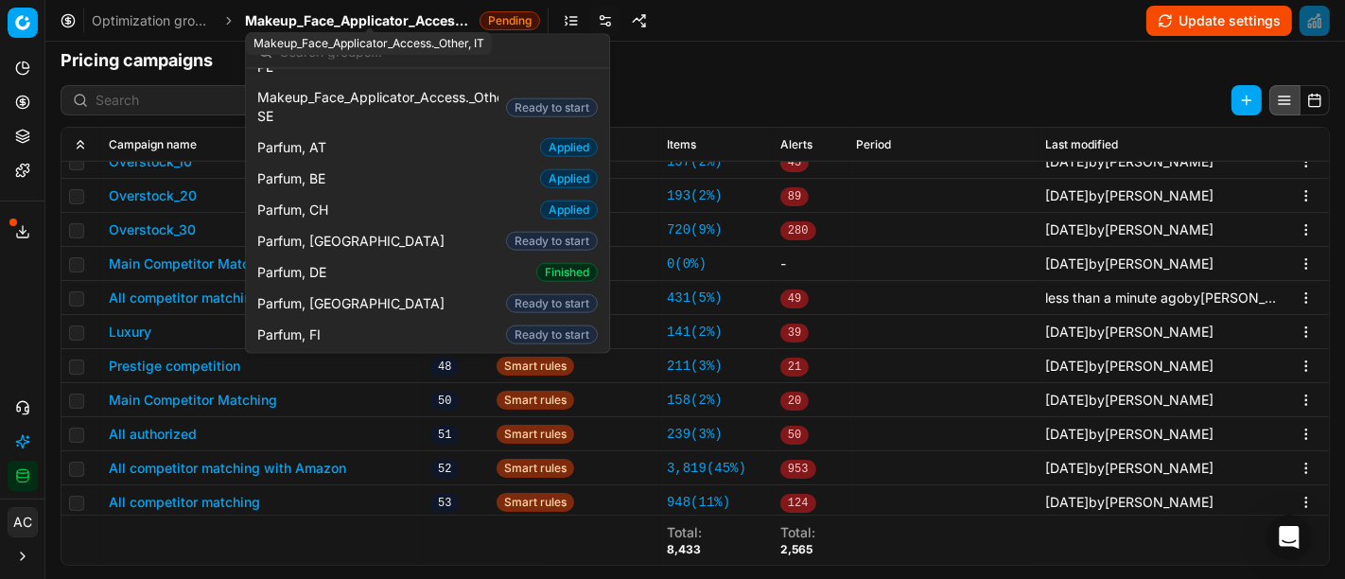
scroll to position [1763, 0]
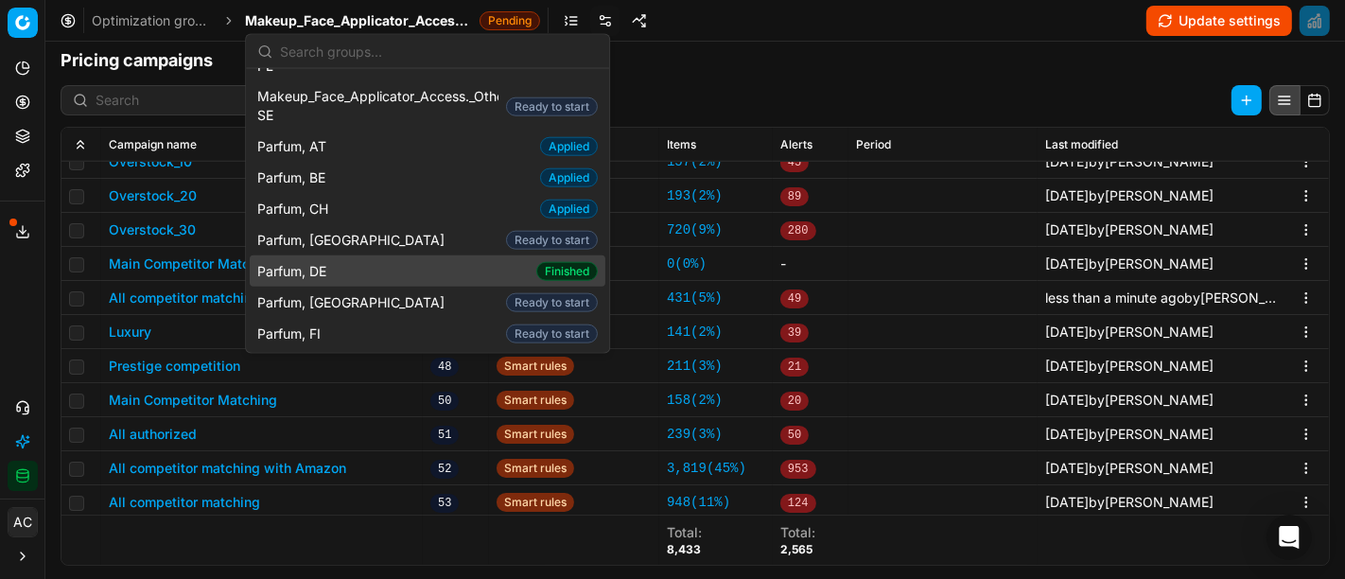
click at [353, 255] on div "Parfum, DE Finished" at bounding box center [428, 270] width 356 height 31
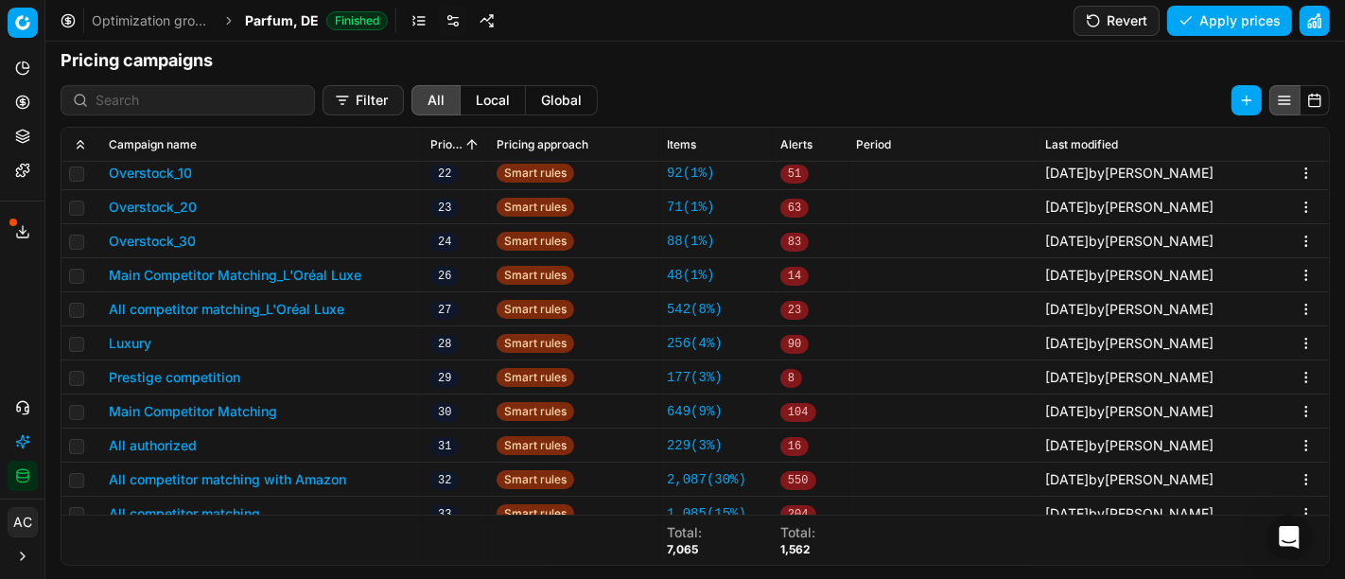
scroll to position [1192, 0]
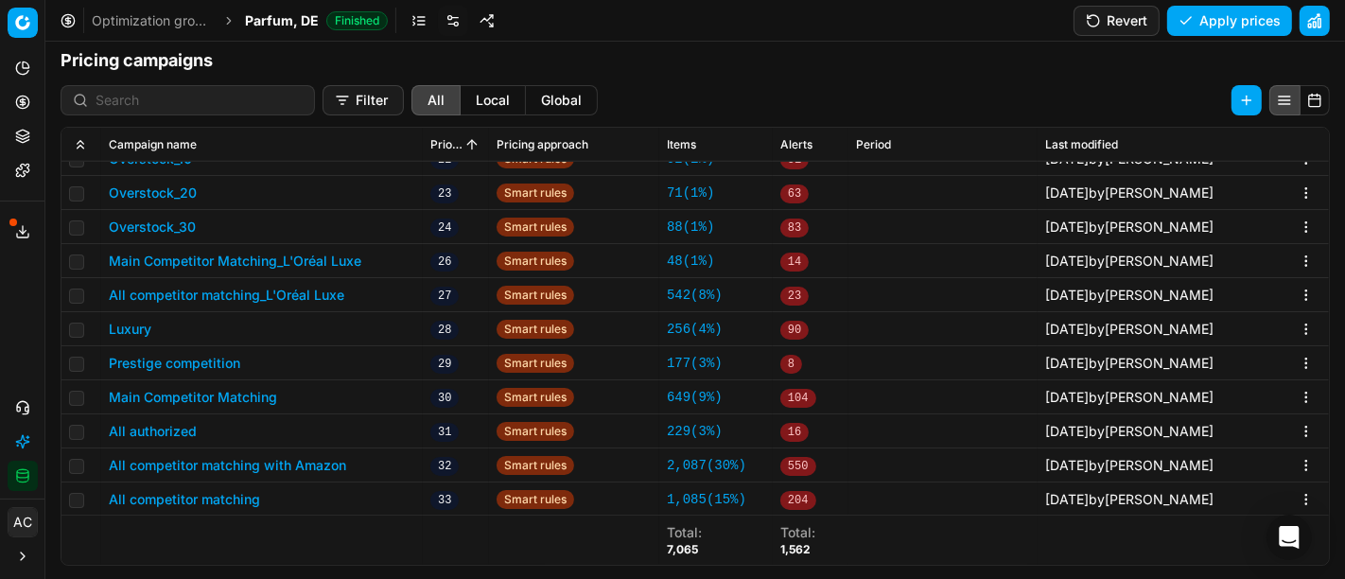
click at [300, 287] on button "All competitor matching_L'Oréal Luxe" at bounding box center [226, 295] width 235 height 19
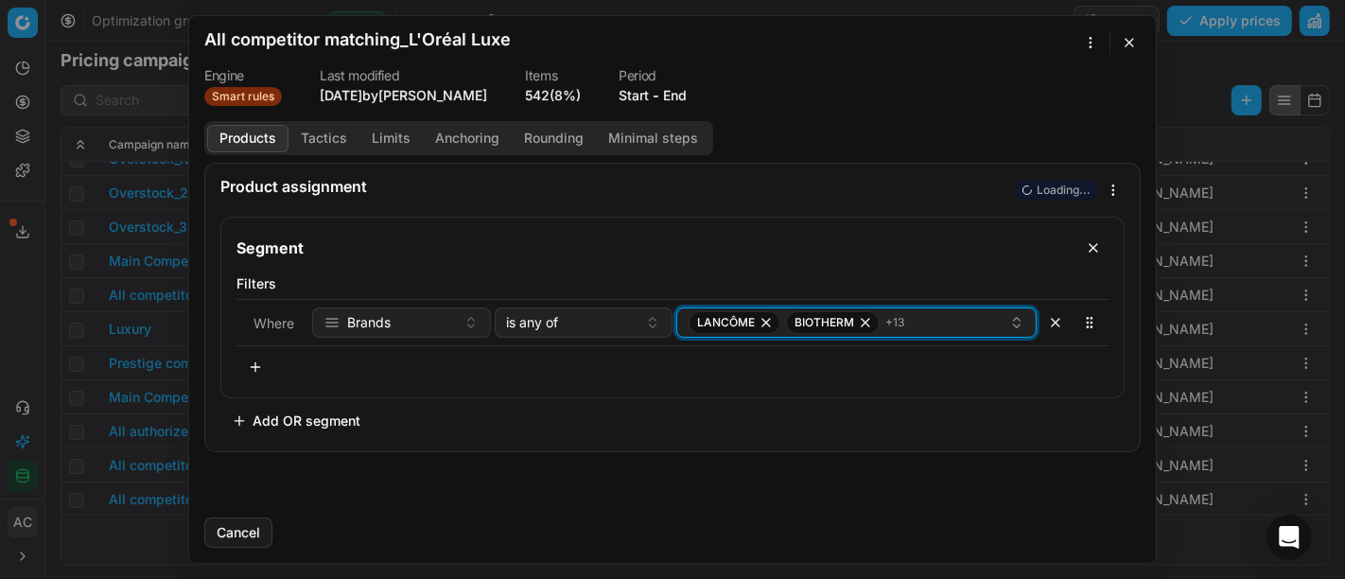
click at [769, 326] on icon "button" at bounding box center [765, 322] width 15 height 15
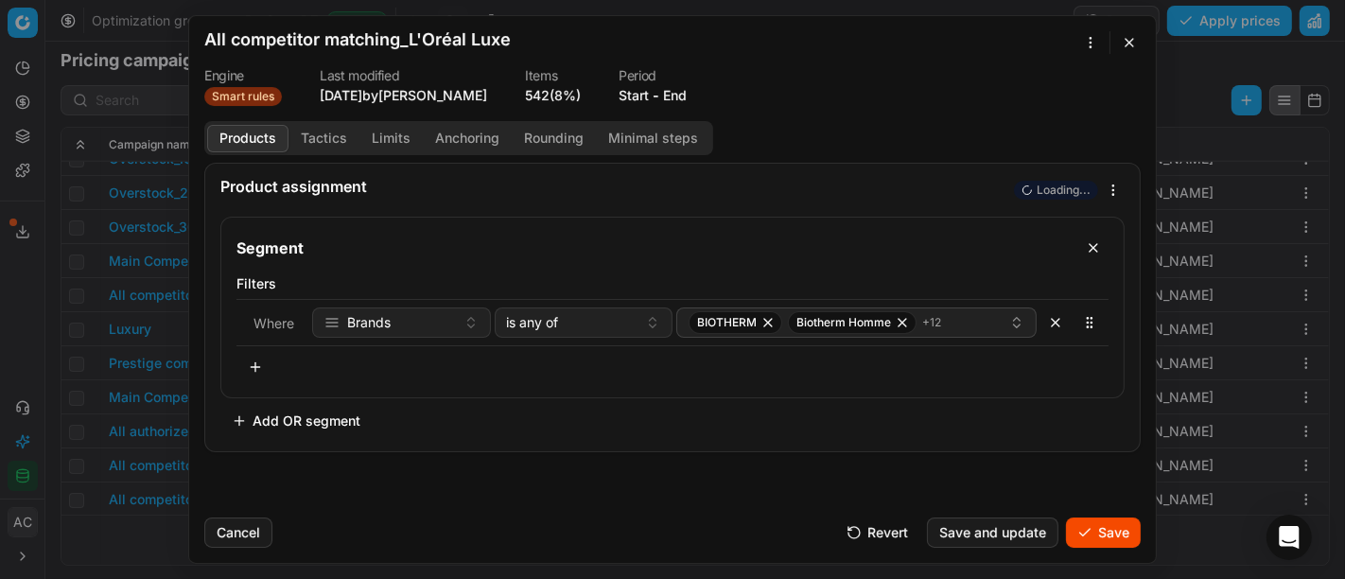
click at [1113, 538] on button "Save" at bounding box center [1103, 532] width 75 height 30
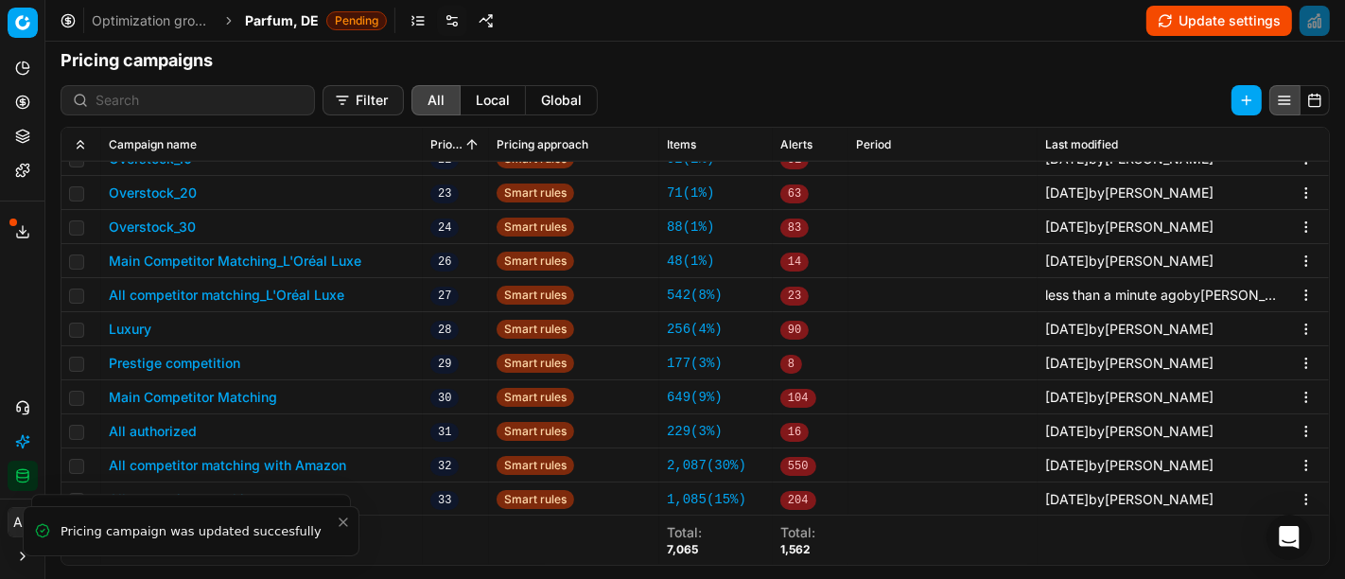
click at [153, 50] on h1 "Pricing campaigns" at bounding box center [694, 60] width 1299 height 26
click at [306, 12] on span "Parfum, DE" at bounding box center [282, 20] width 74 height 19
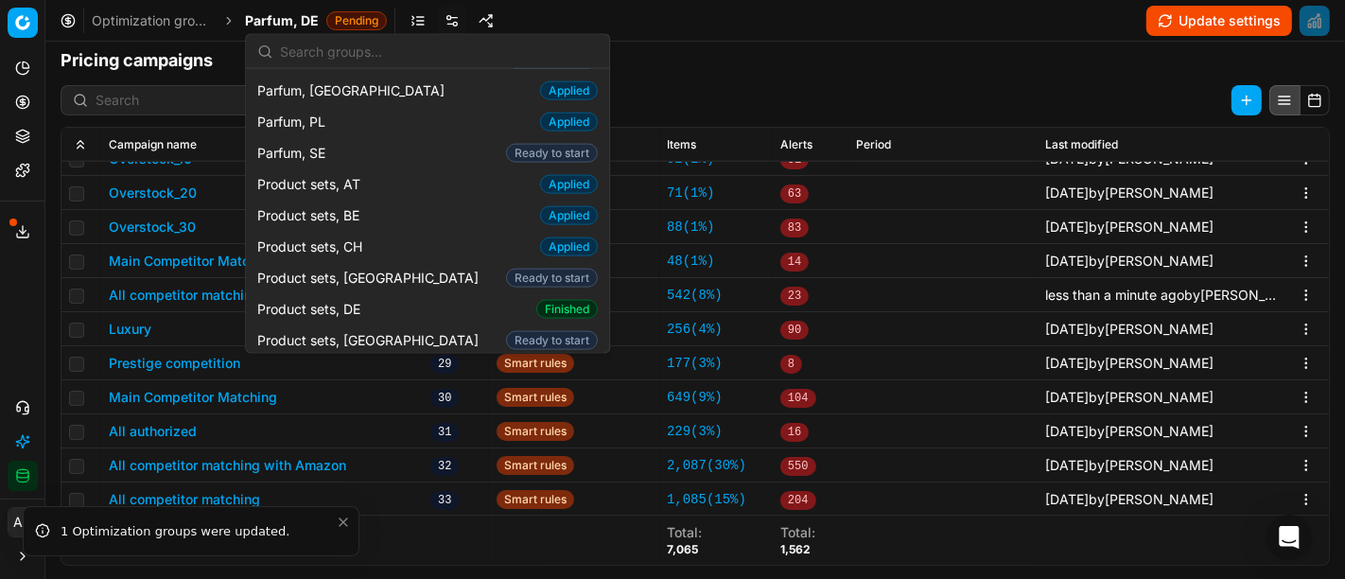
scroll to position [2101, 0]
click at [322, 298] on span "Product sets, DE" at bounding box center [312, 307] width 111 height 19
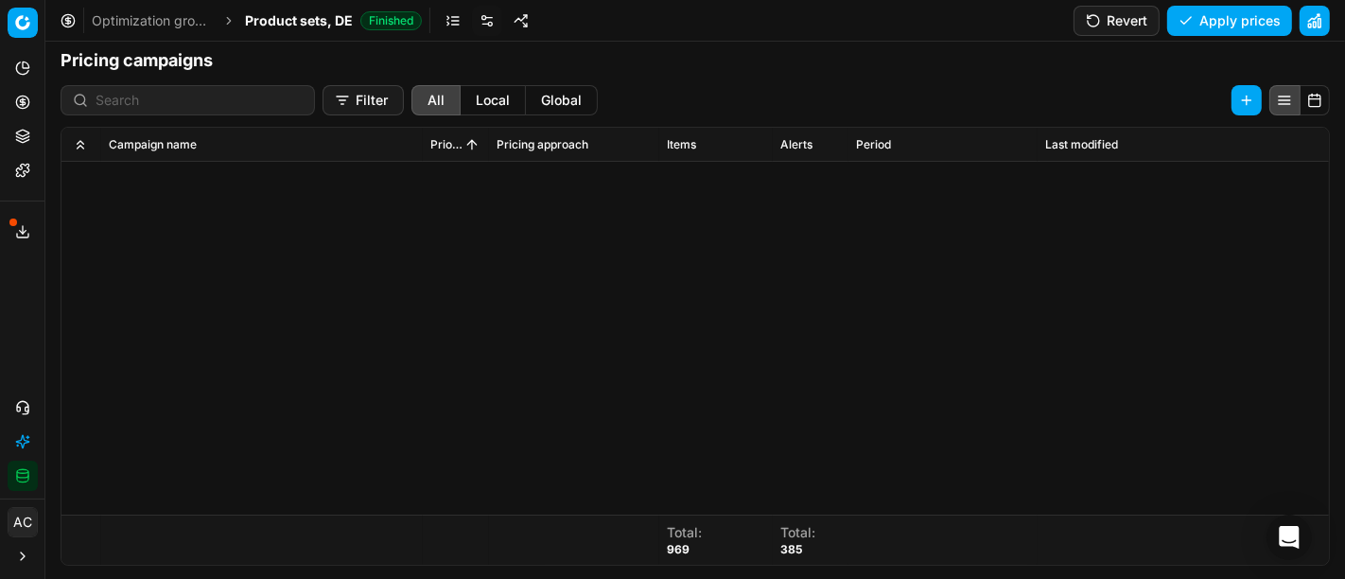
scroll to position [1056, 0]
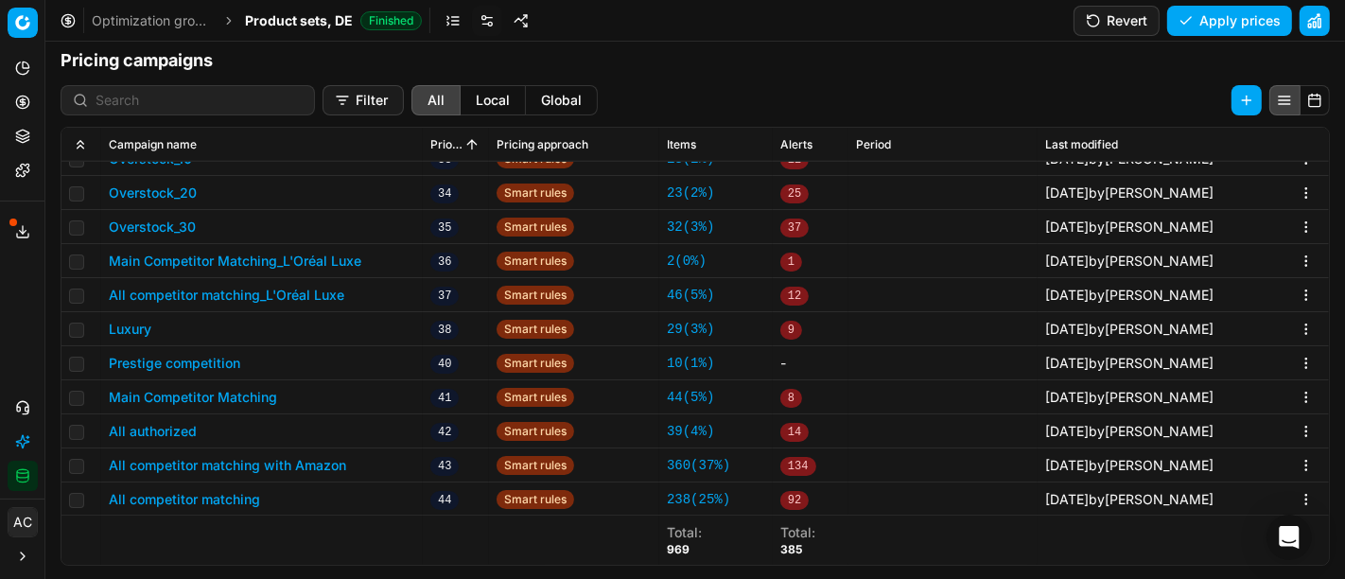
click at [300, 286] on button "All competitor matching_L'Oréal Luxe" at bounding box center [226, 295] width 235 height 19
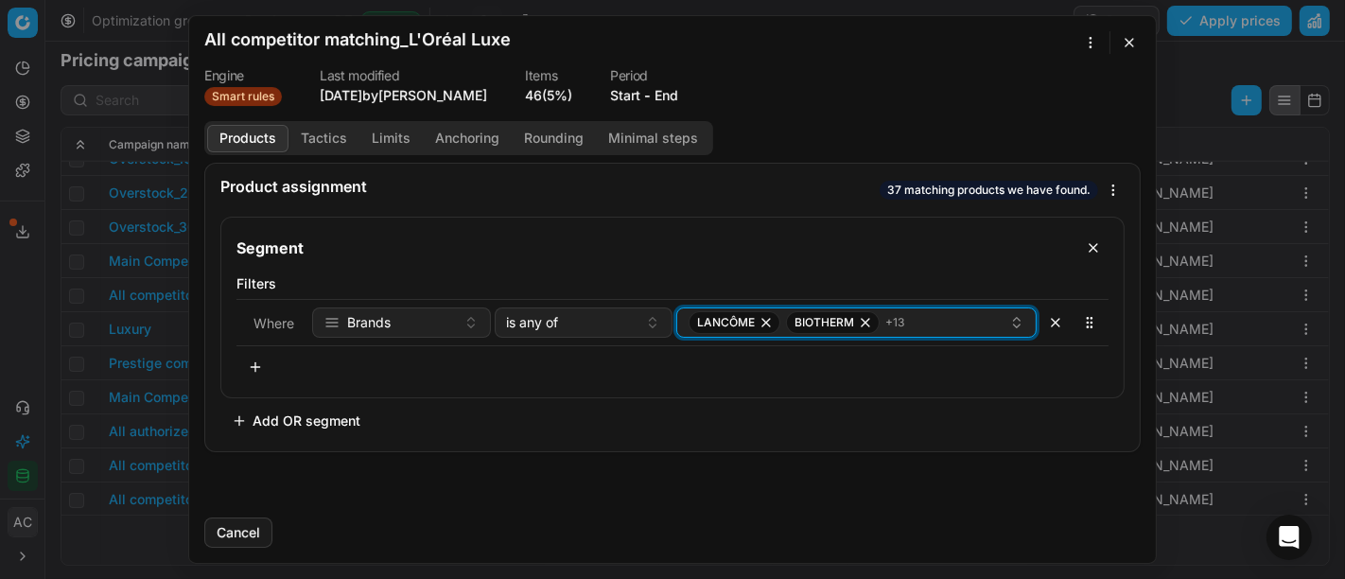
click at [767, 324] on icon "button" at bounding box center [766, 323] width 8 height 8
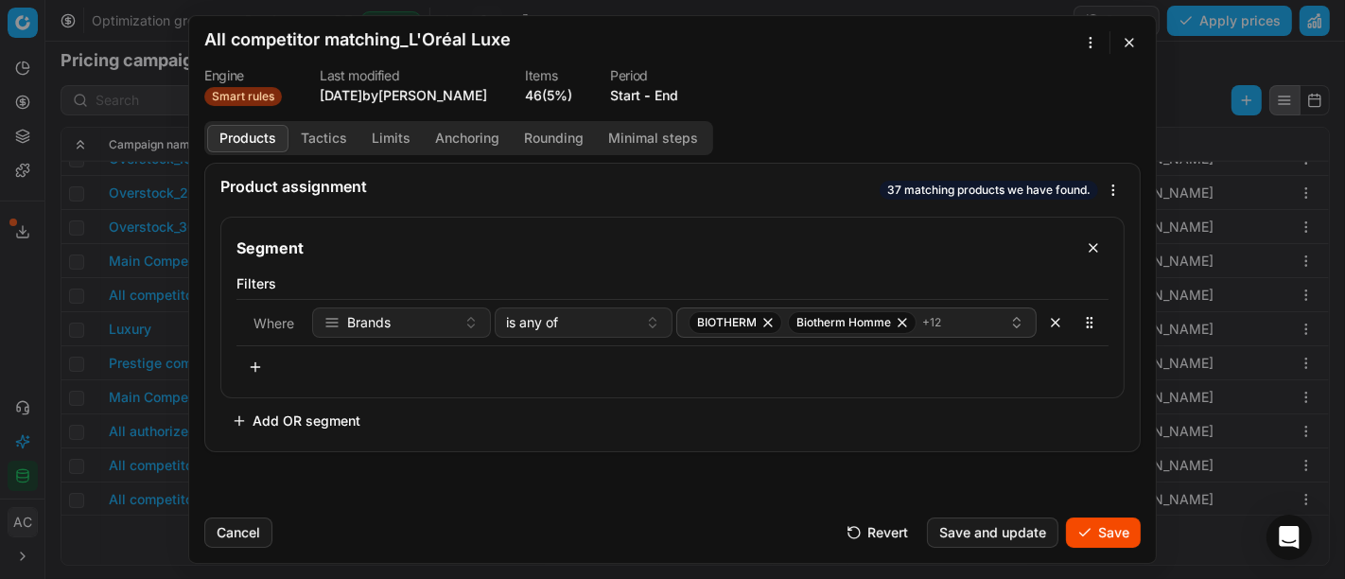
click at [1097, 536] on button "Save" at bounding box center [1103, 532] width 75 height 30
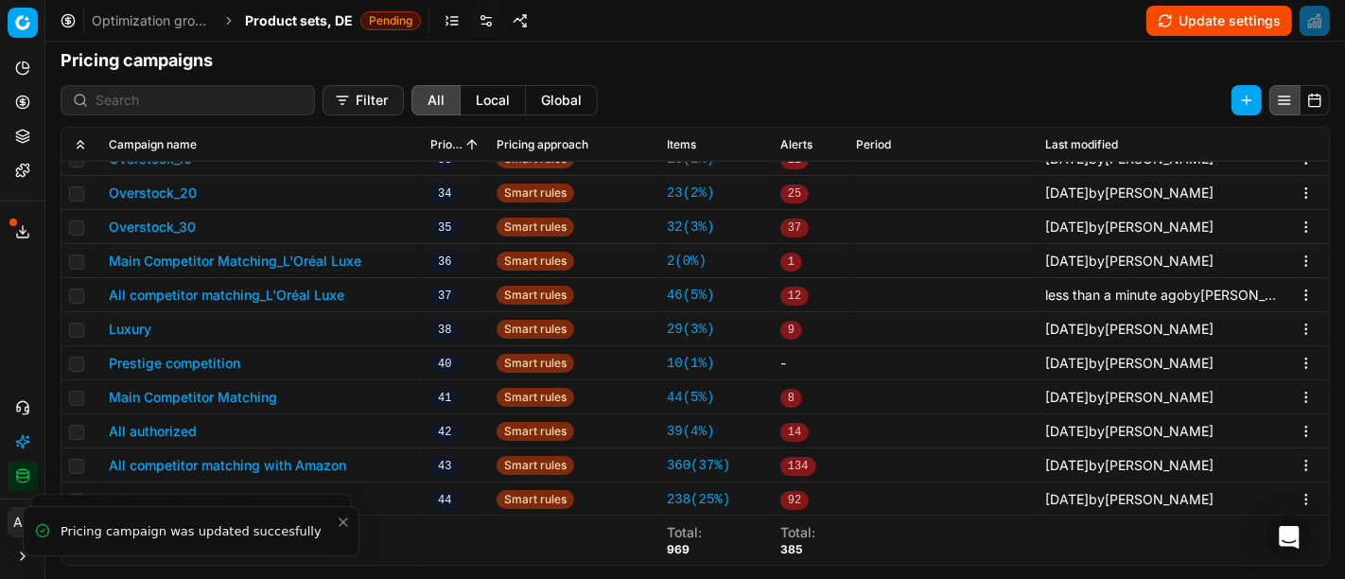
click at [295, 26] on span "Product sets, DE" at bounding box center [299, 20] width 108 height 19
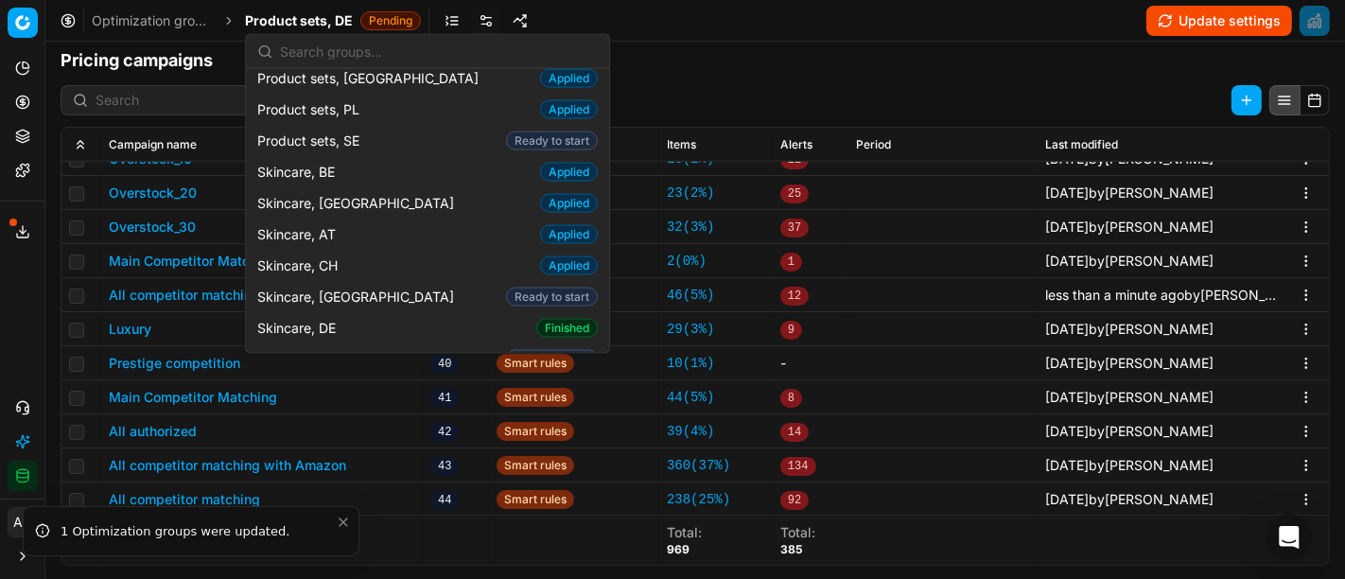
scroll to position [2485, 0]
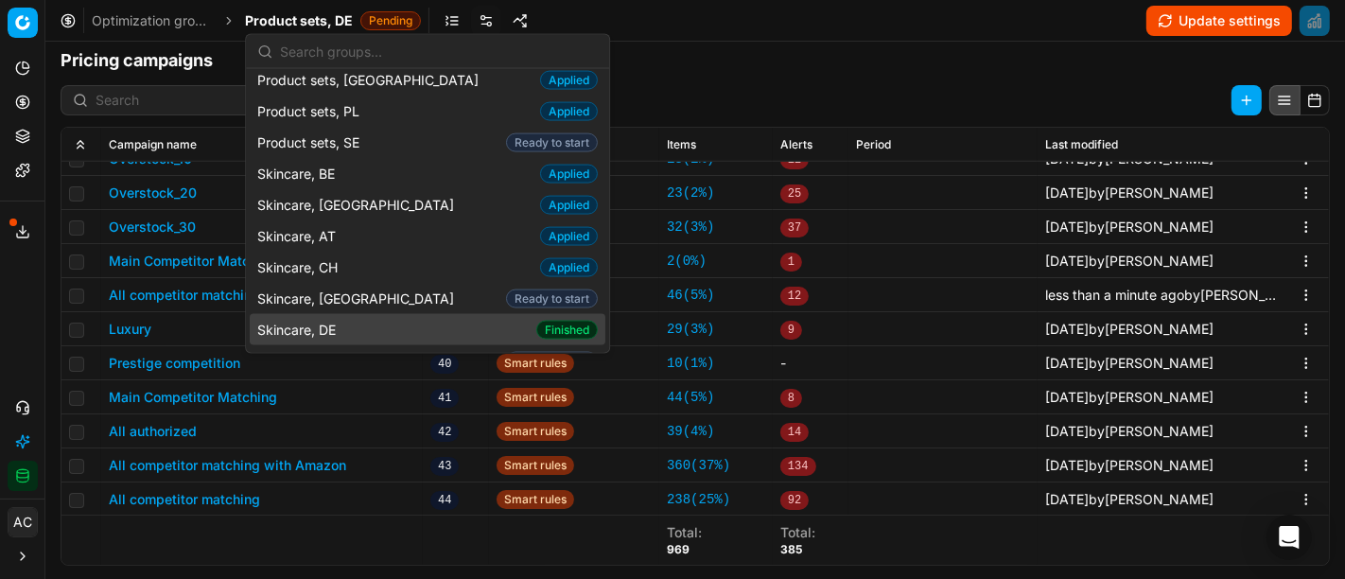
click at [359, 314] on div "Skincare, DE Finished" at bounding box center [428, 329] width 356 height 31
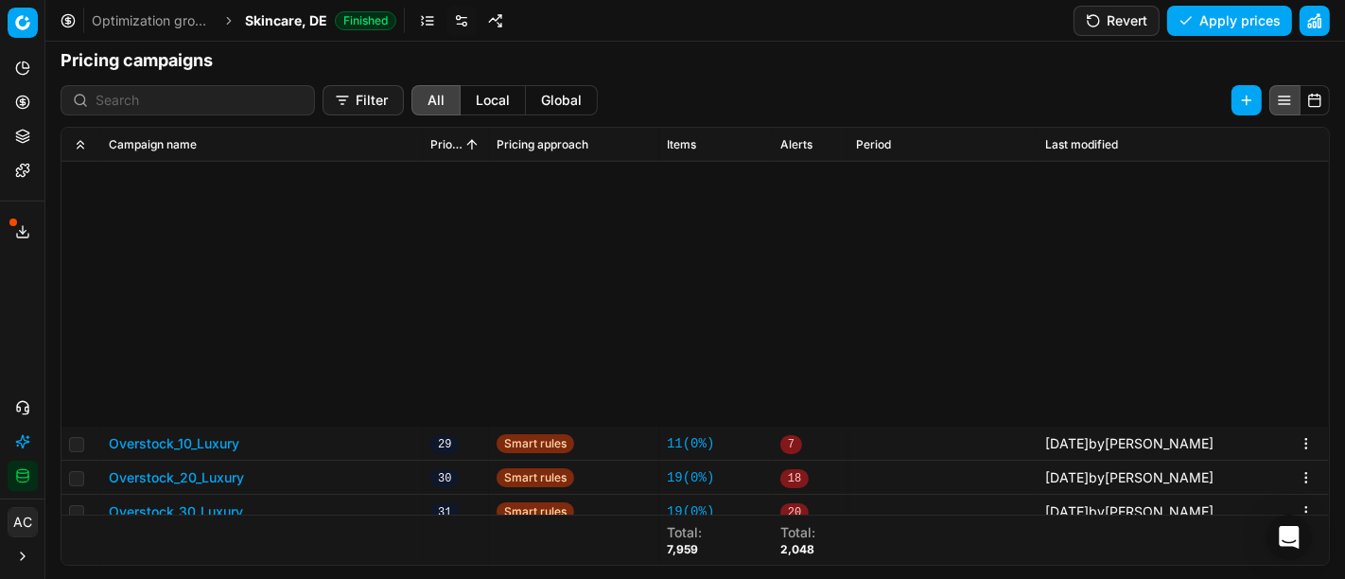
scroll to position [1210, 0]
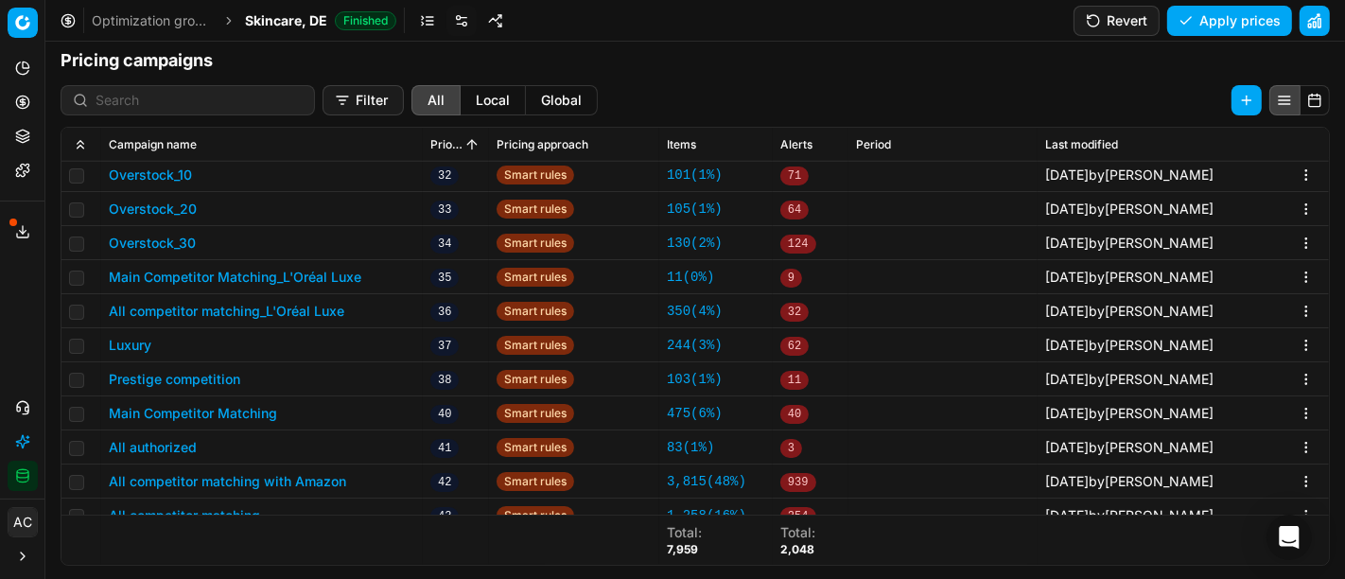
click at [248, 306] on button "All competitor matching_L'Oréal Luxe" at bounding box center [226, 311] width 235 height 19
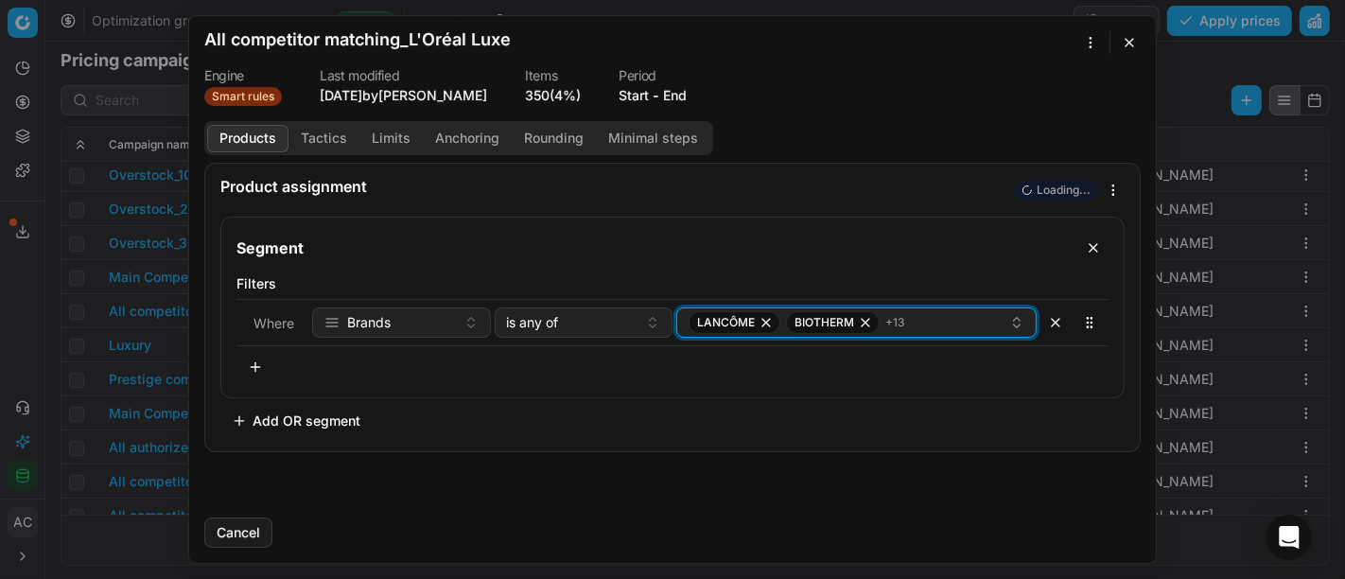
click at [761, 322] on icon "button" at bounding box center [765, 322] width 15 height 15
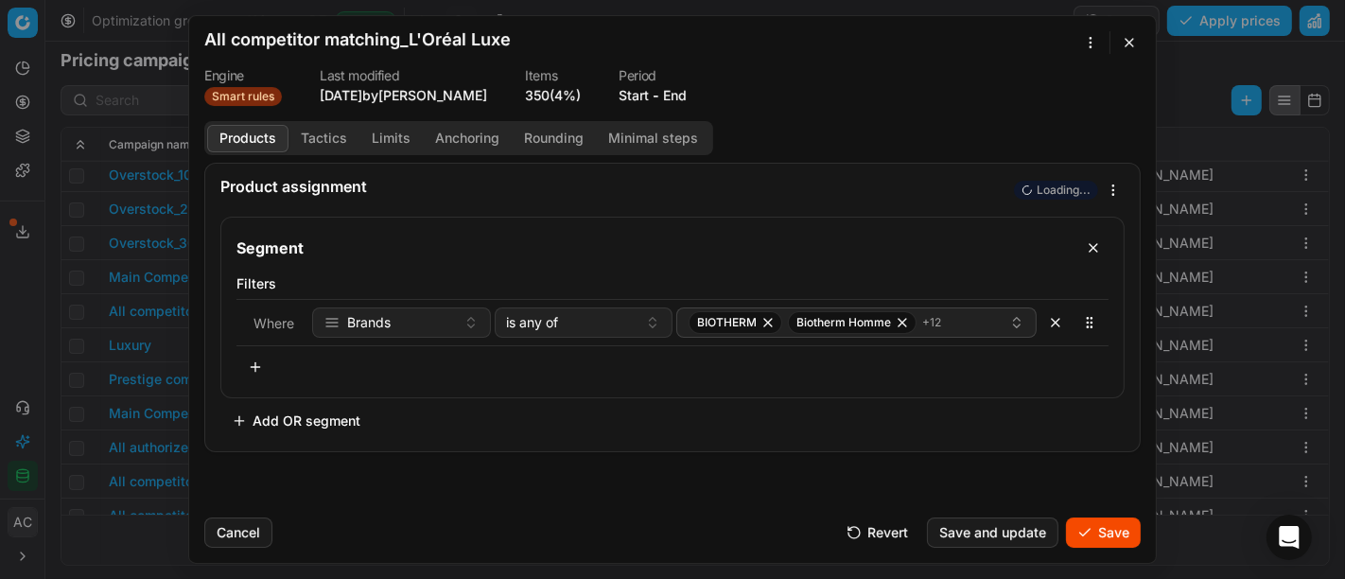
click at [1113, 533] on button "Save" at bounding box center [1103, 532] width 75 height 30
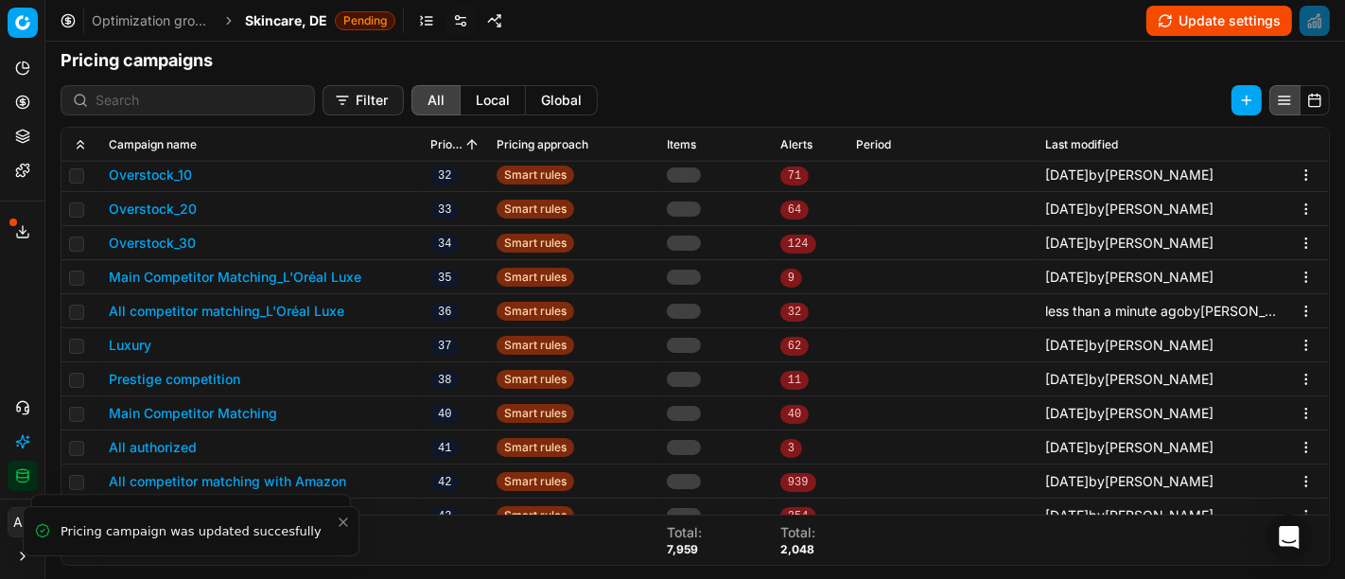
click at [273, 21] on span "Skincare, DE" at bounding box center [286, 20] width 82 height 19
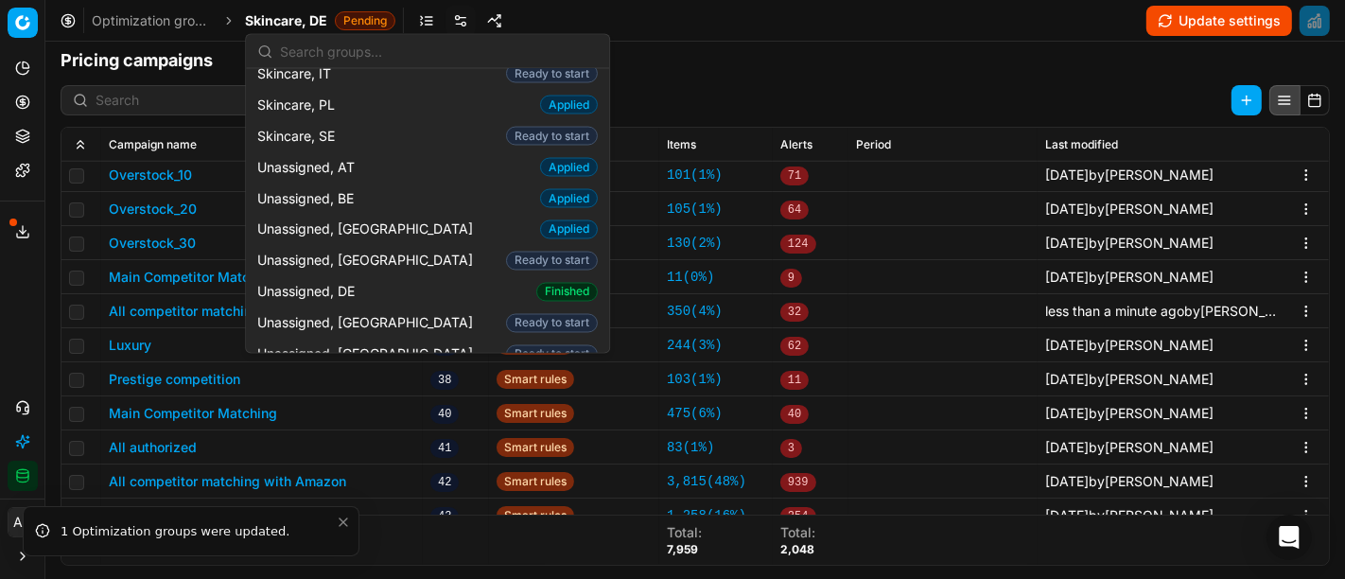
scroll to position [2929, 0]
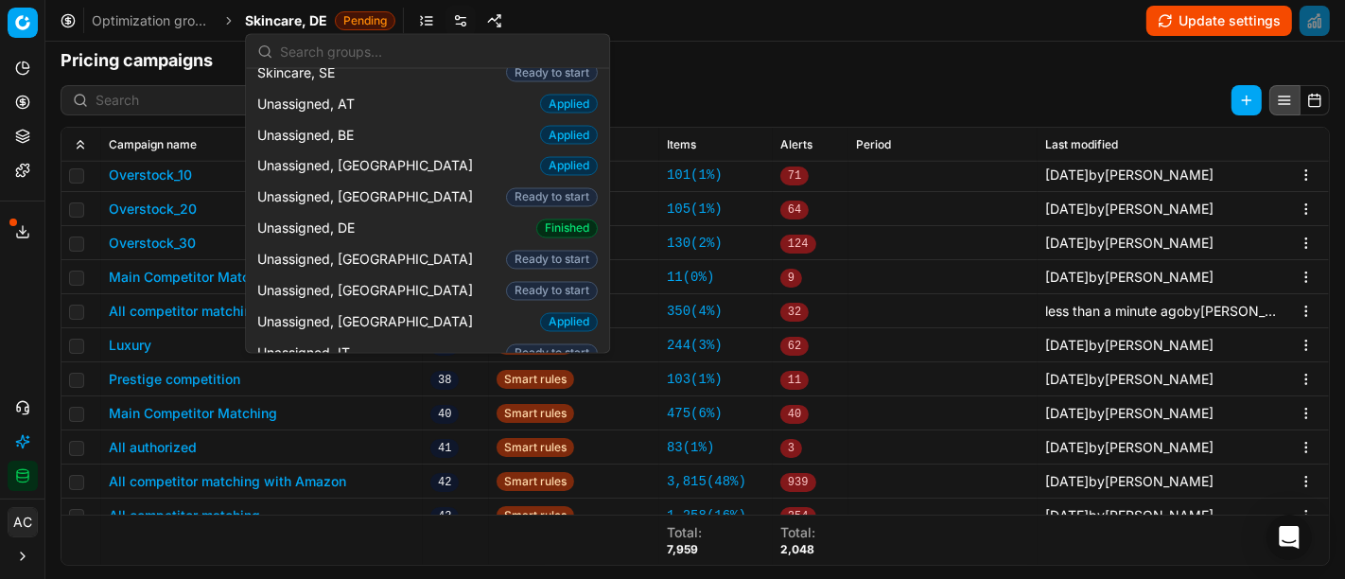
click at [958, 87] on div "Filter All Local Global" at bounding box center [694, 100] width 1299 height 30
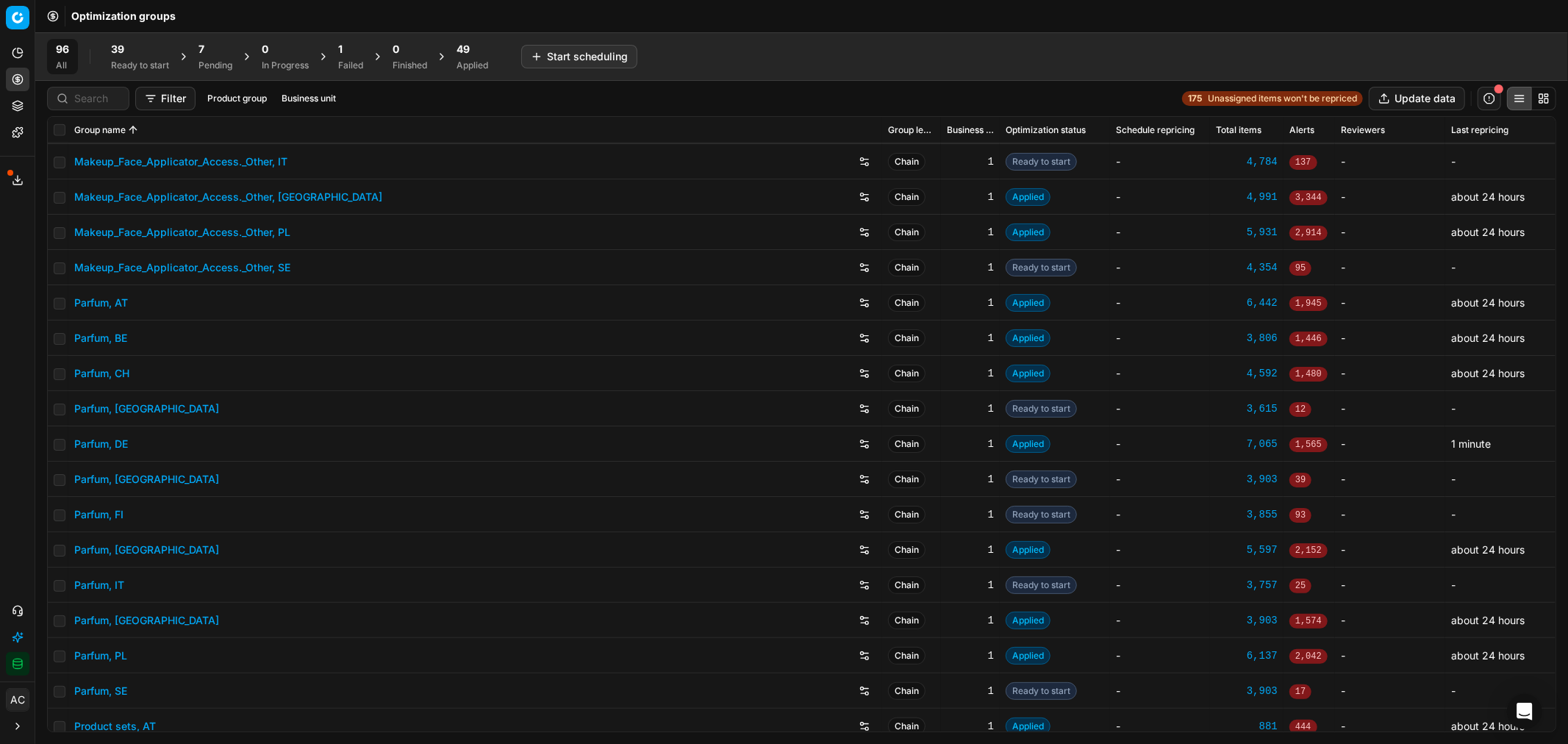
scroll to position [1612, 0]
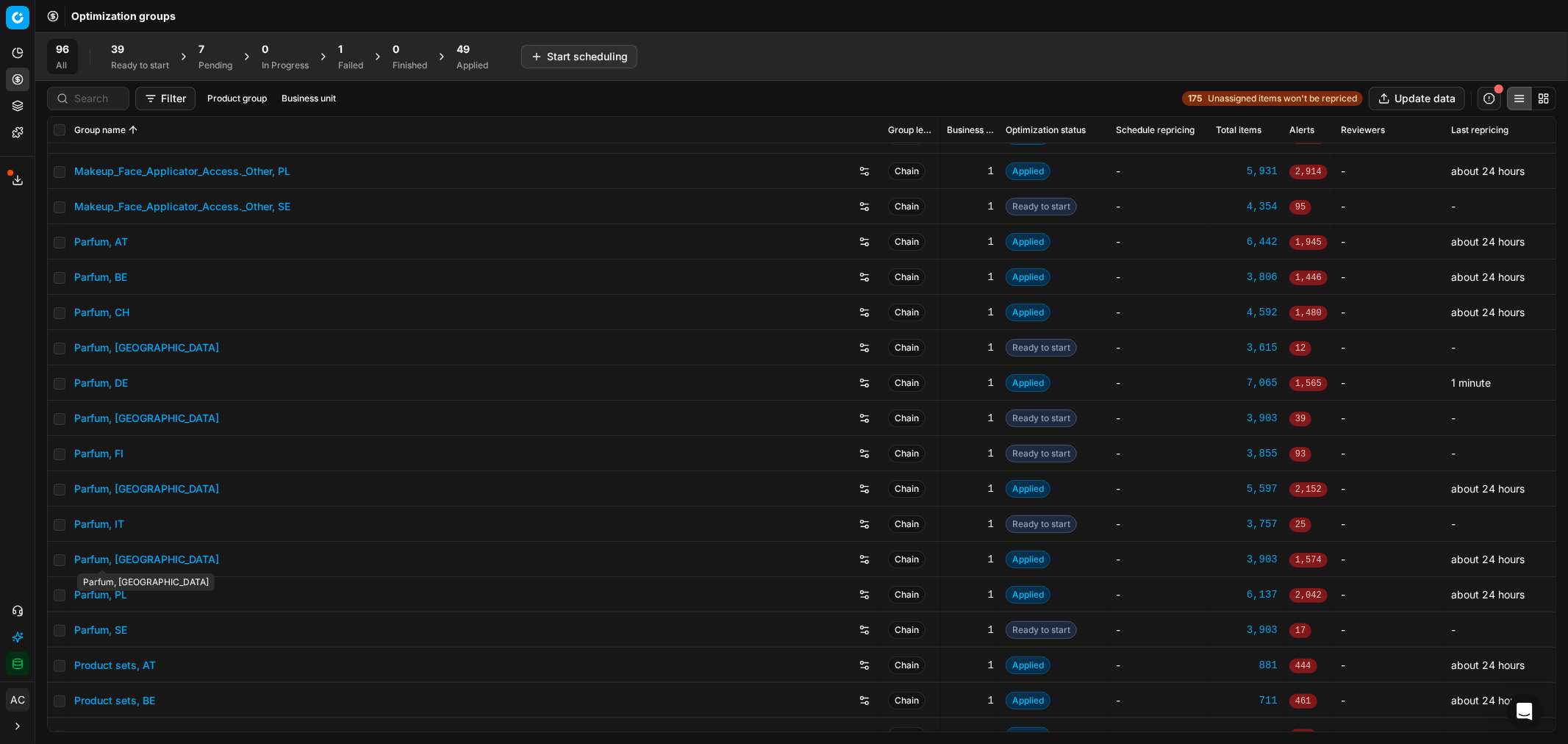
click at [103, 560] on link "Parfum, [GEOGRAPHIC_DATA]" at bounding box center [146, 559] width 145 height 15
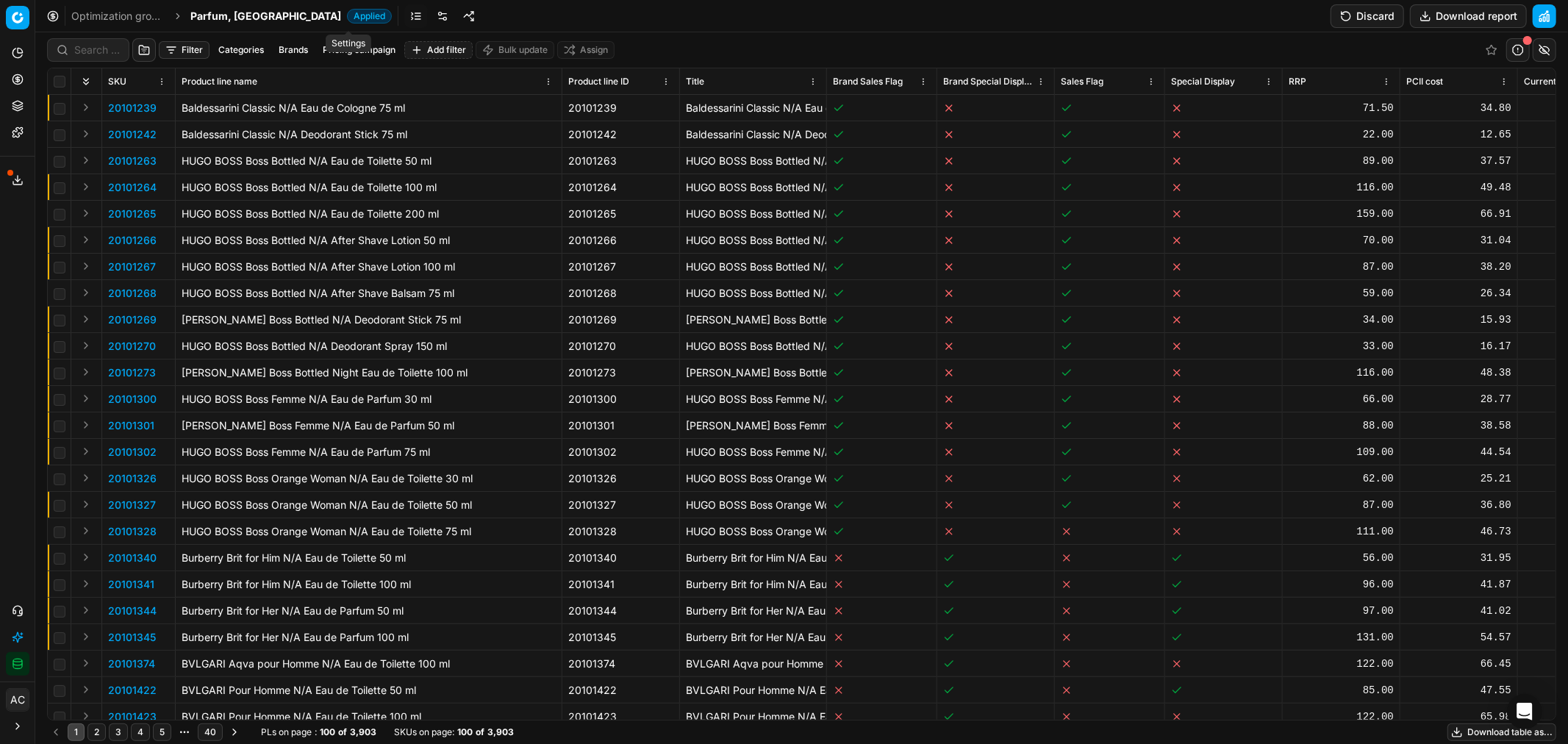
click at [431, 15] on link at bounding box center [442, 16] width 23 height 23
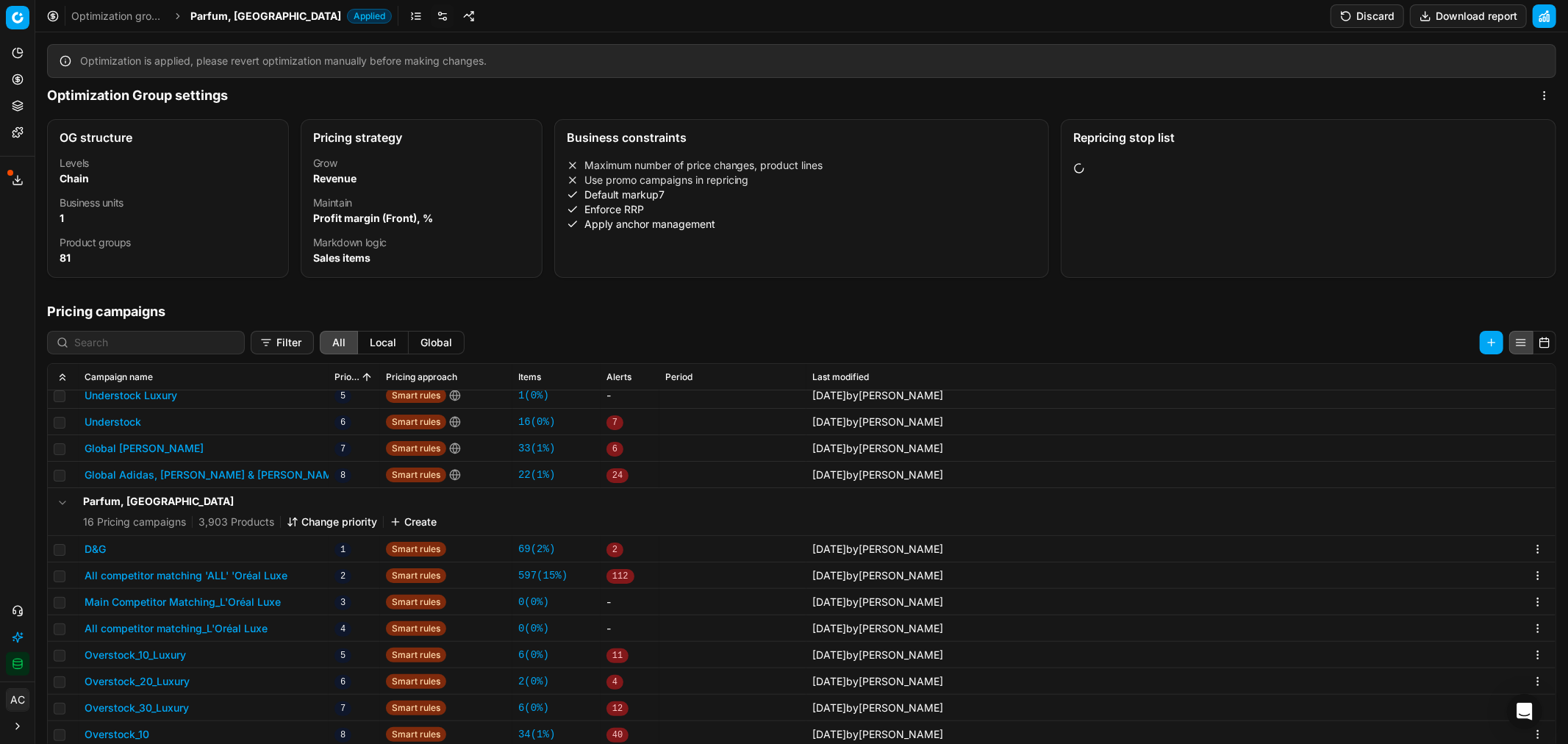
scroll to position [266, 0]
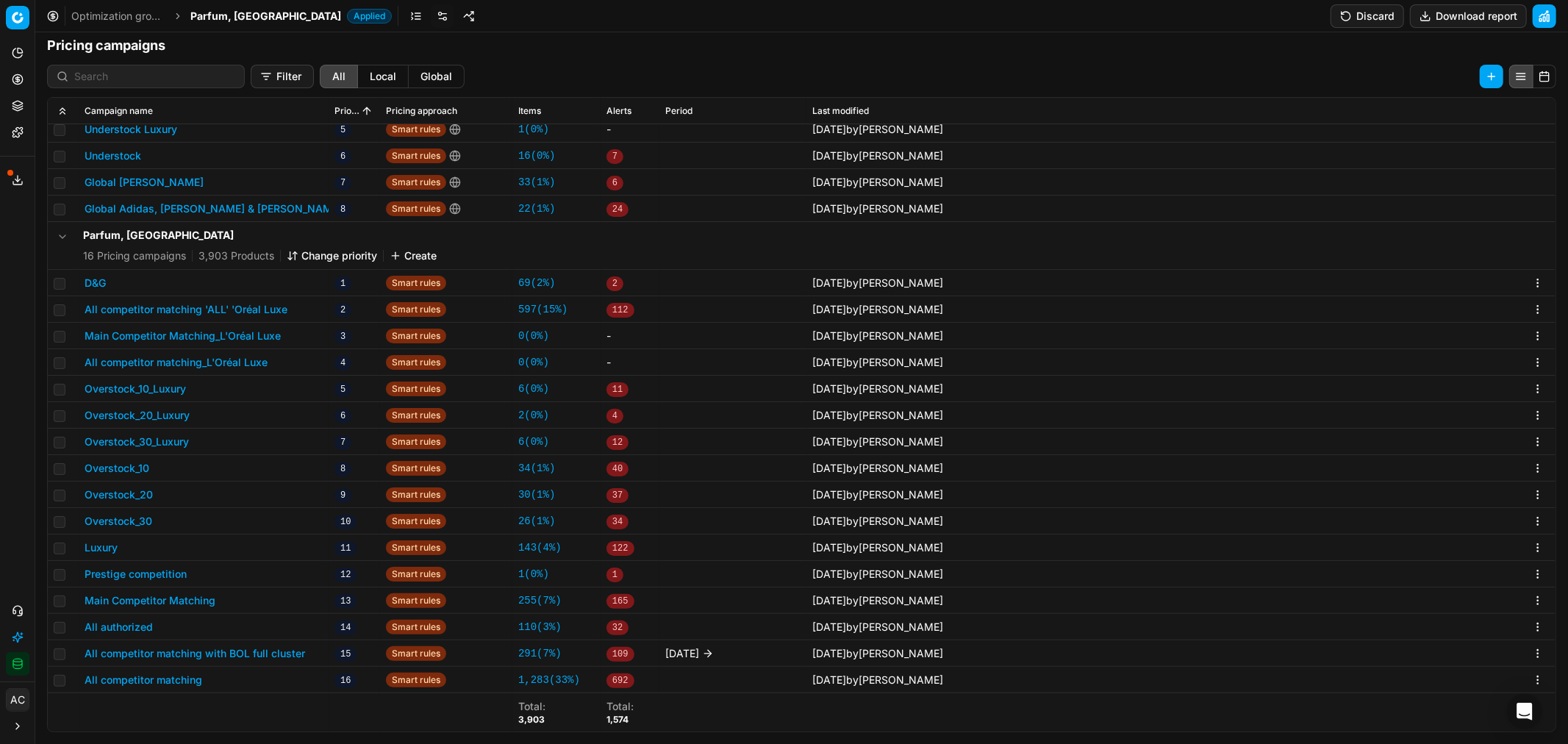
click at [241, 358] on button "All competitor matching_L'Oréal Luxe" at bounding box center [176, 362] width 183 height 15
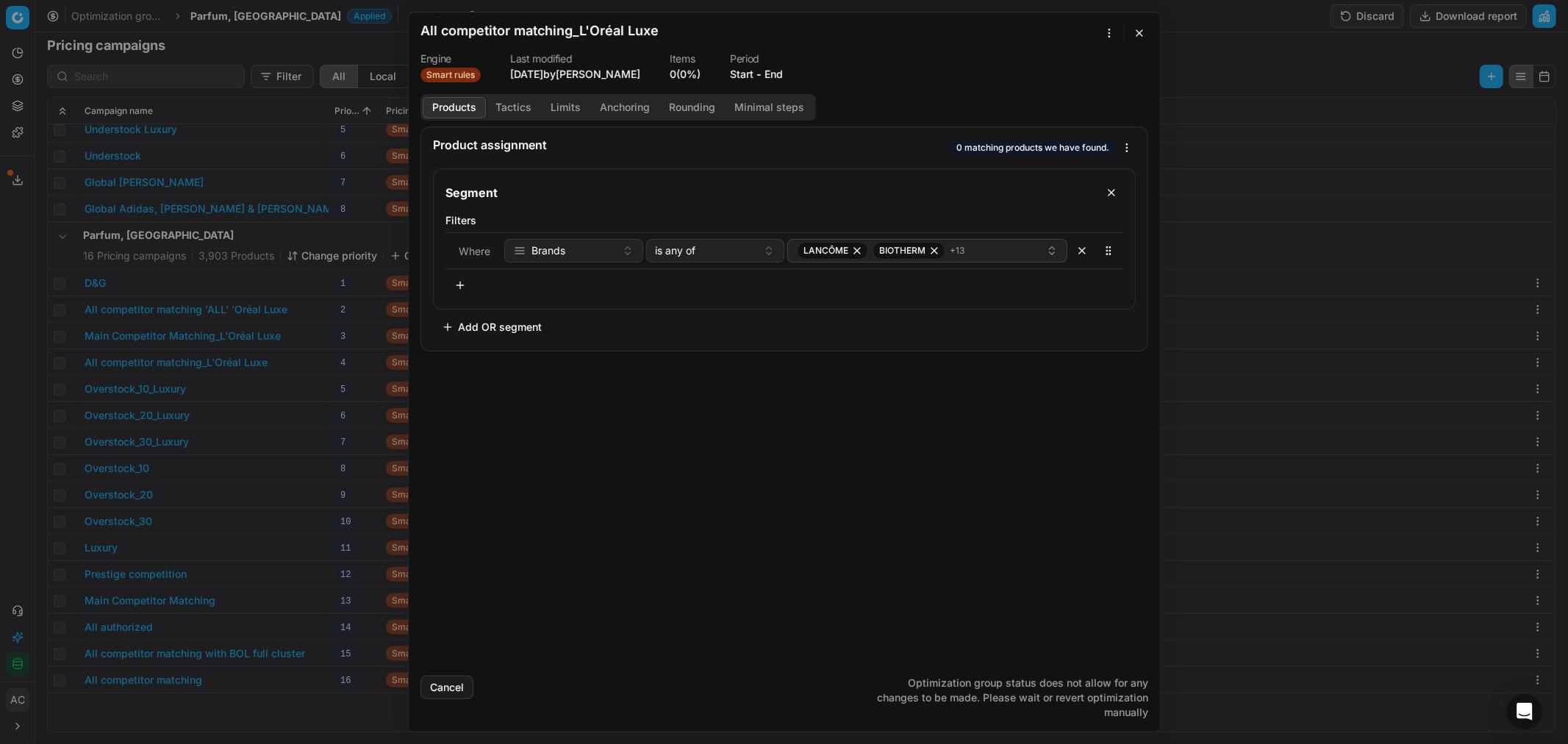
click at [510, 94] on div "Products Tactics Limits Anchoring Rounding Minimal steps" at bounding box center [618, 107] width 396 height 26
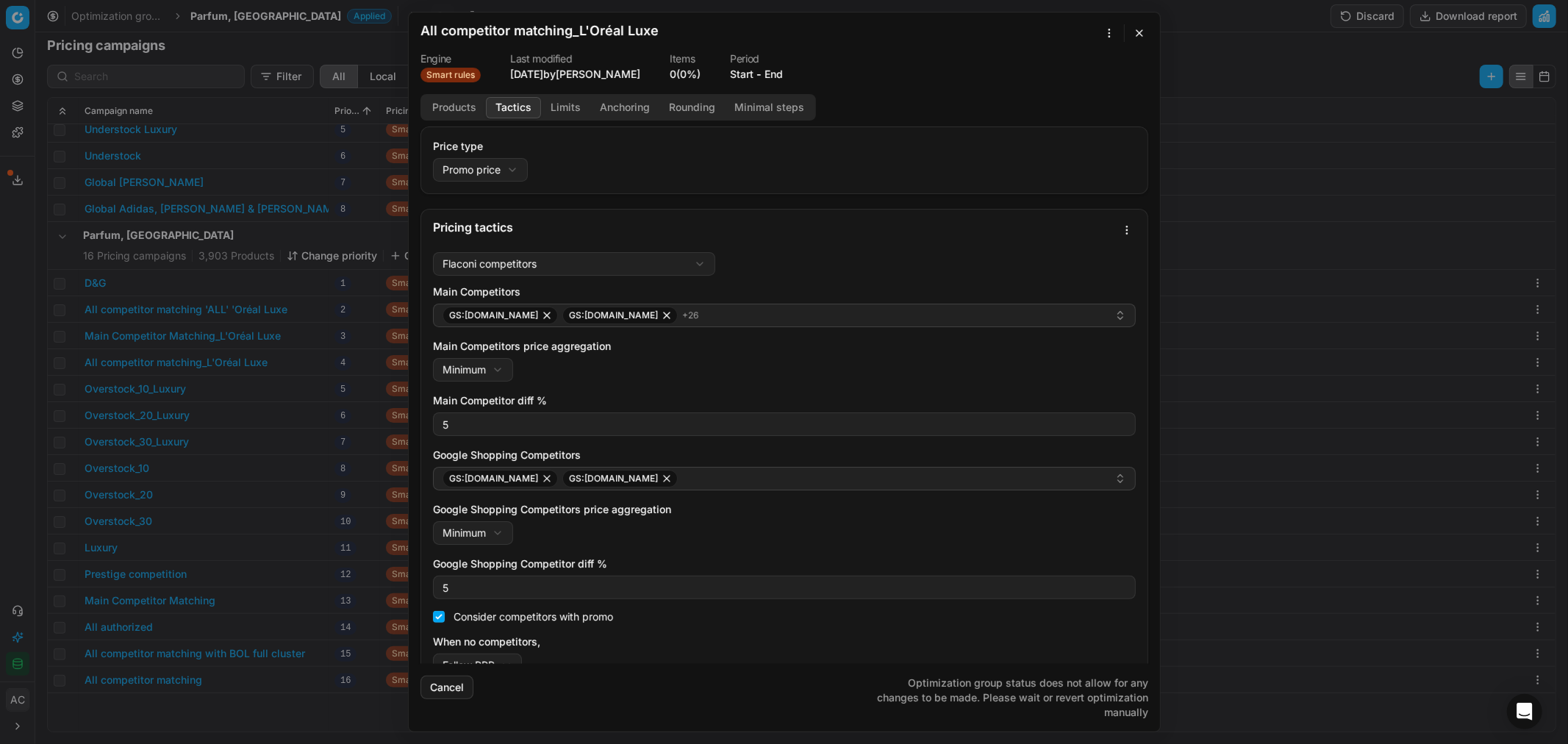
click at [515, 110] on button "Tactics" at bounding box center [513, 107] width 55 height 21
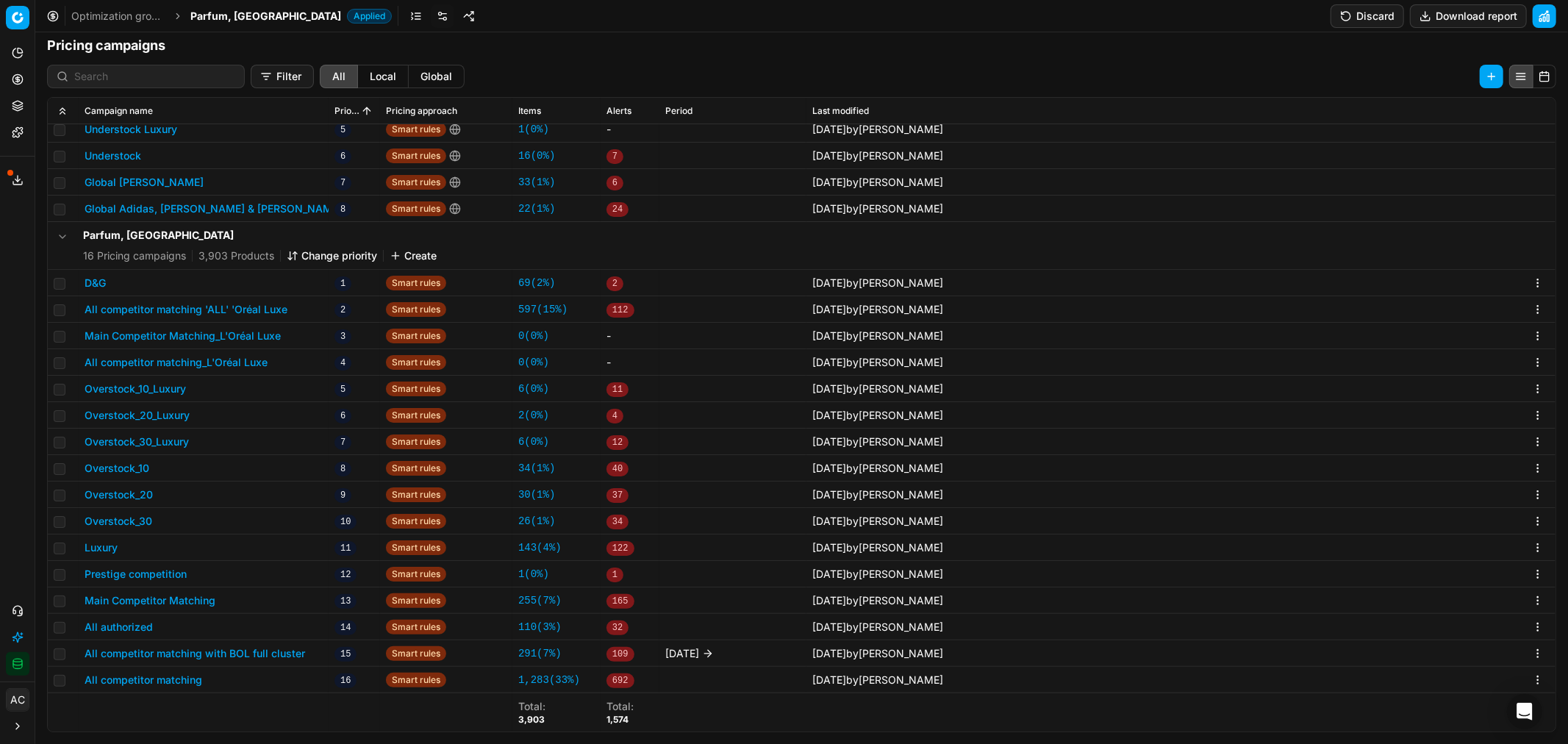
click at [252, 305] on button "All competitor matching 'ALL' 'Oréal Luxe" at bounding box center [186, 309] width 203 height 15
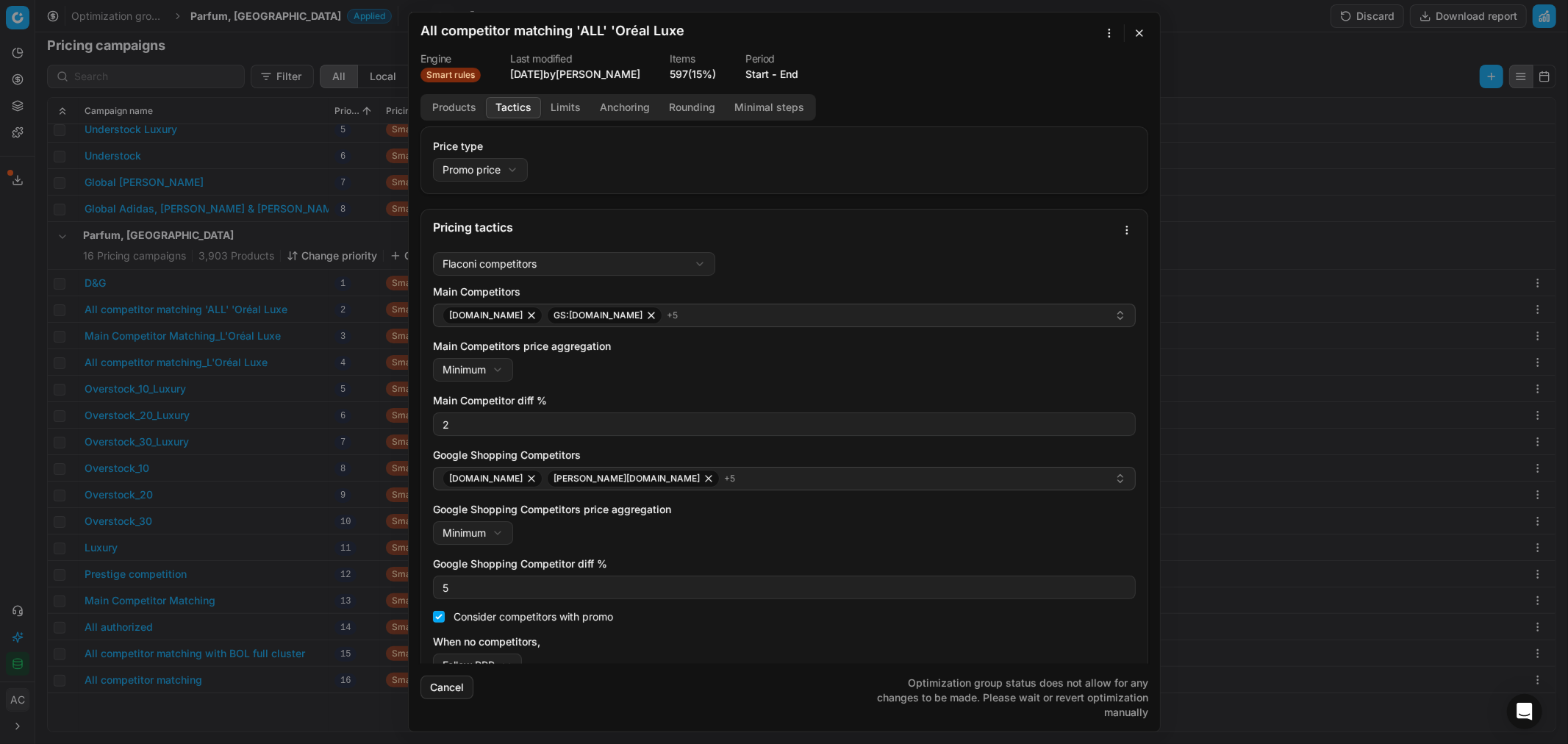
click at [515, 100] on button "Tactics" at bounding box center [513, 107] width 55 height 21
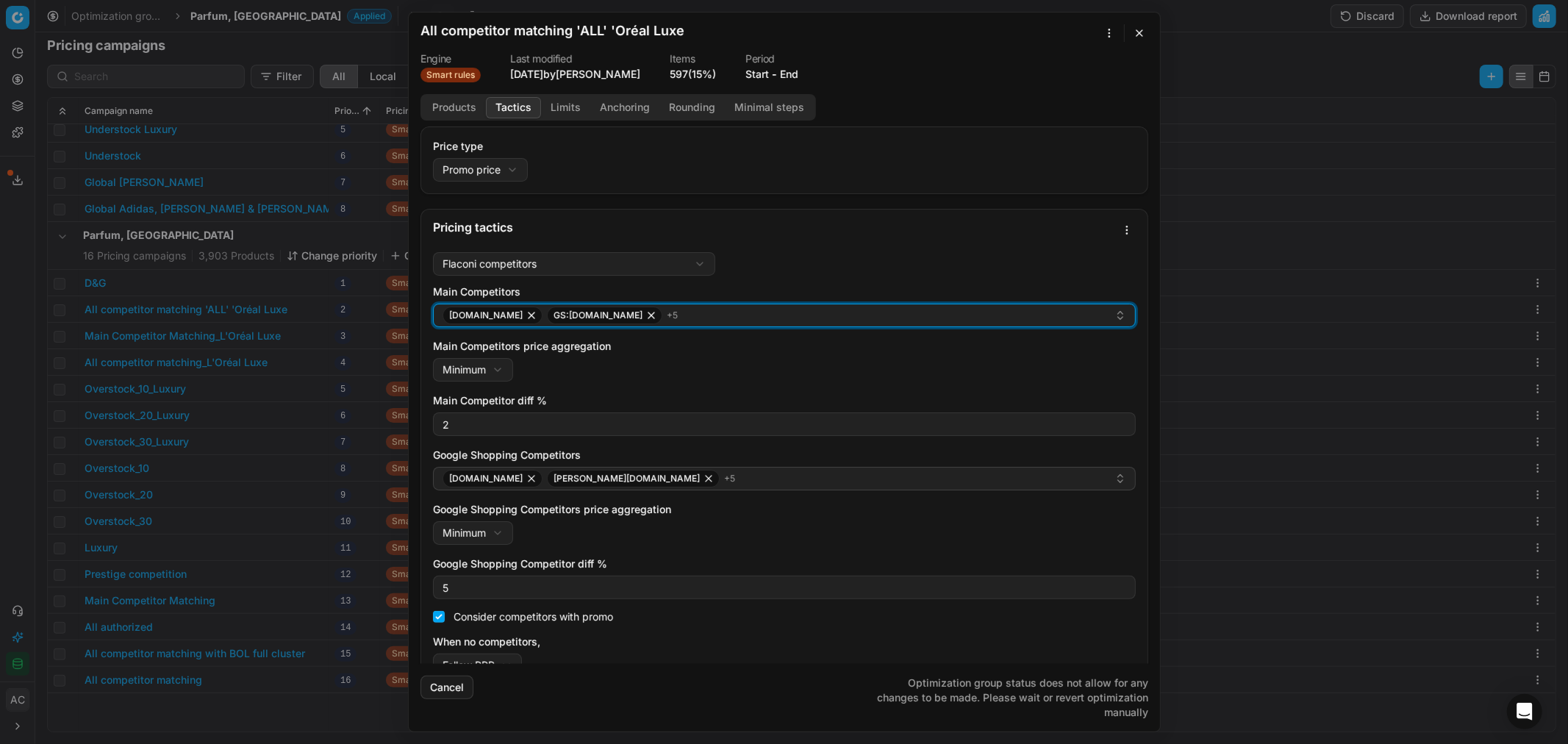
click at [677, 313] on div "deloox.nl GS:bol.com + 5" at bounding box center [778, 315] width 672 height 18
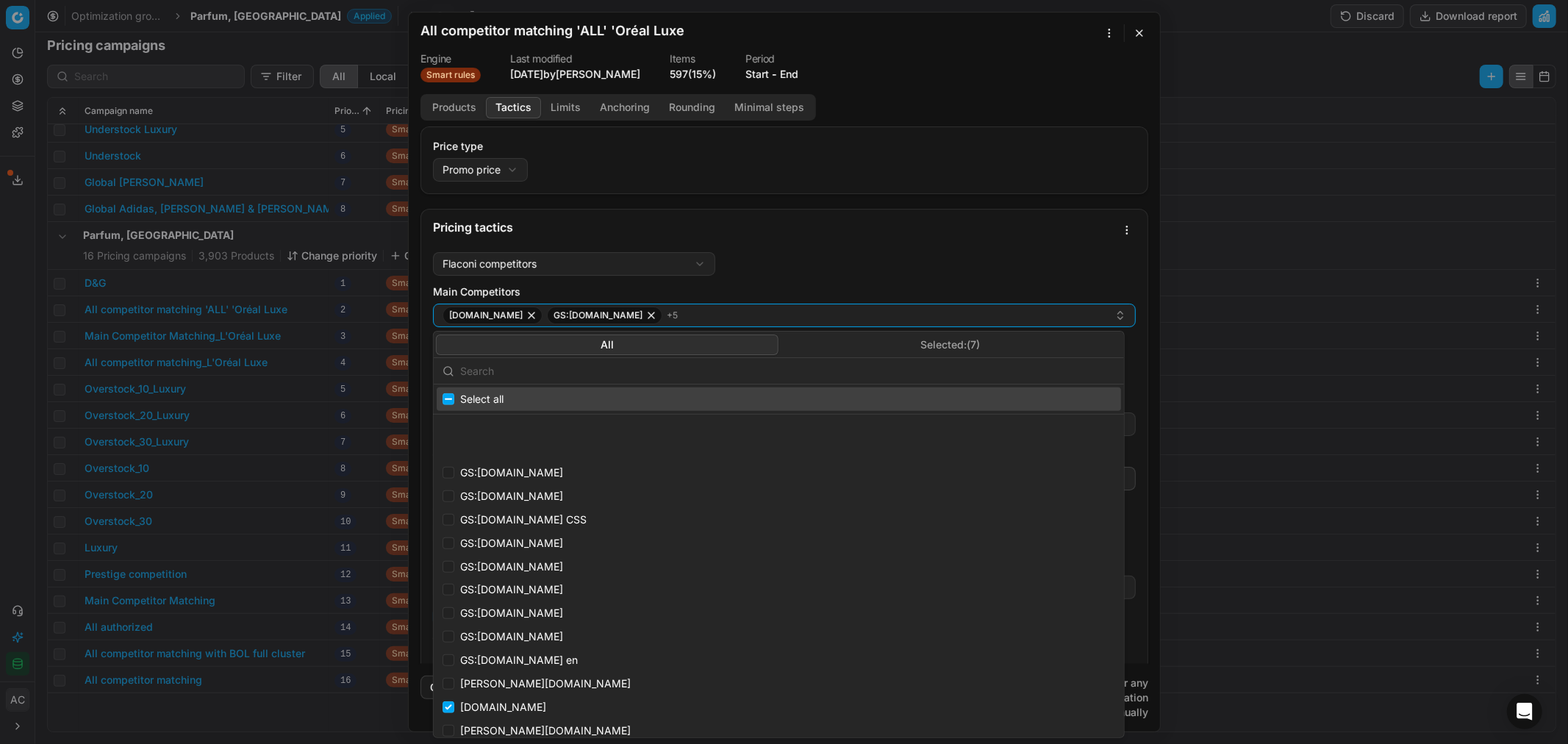
scroll to position [5672, 0]
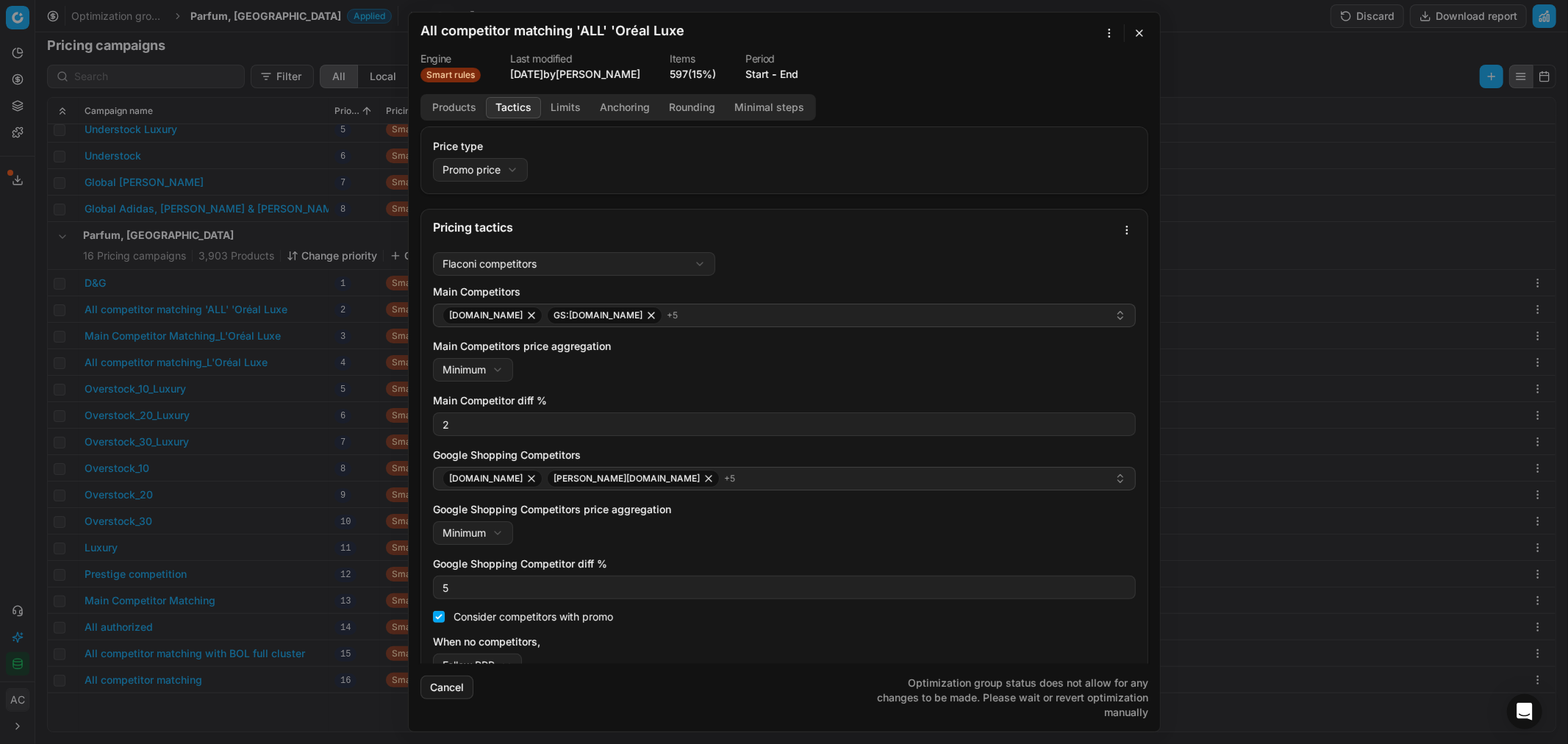
click at [885, 222] on div "Pricing tactics" at bounding box center [774, 227] width 682 height 12
click at [381, 45] on div "We are saving PC settings. Please wait, it should take a few minutes All compet…" at bounding box center [784, 372] width 1568 height 744
